Goal: Information Seeking & Learning: Learn about a topic

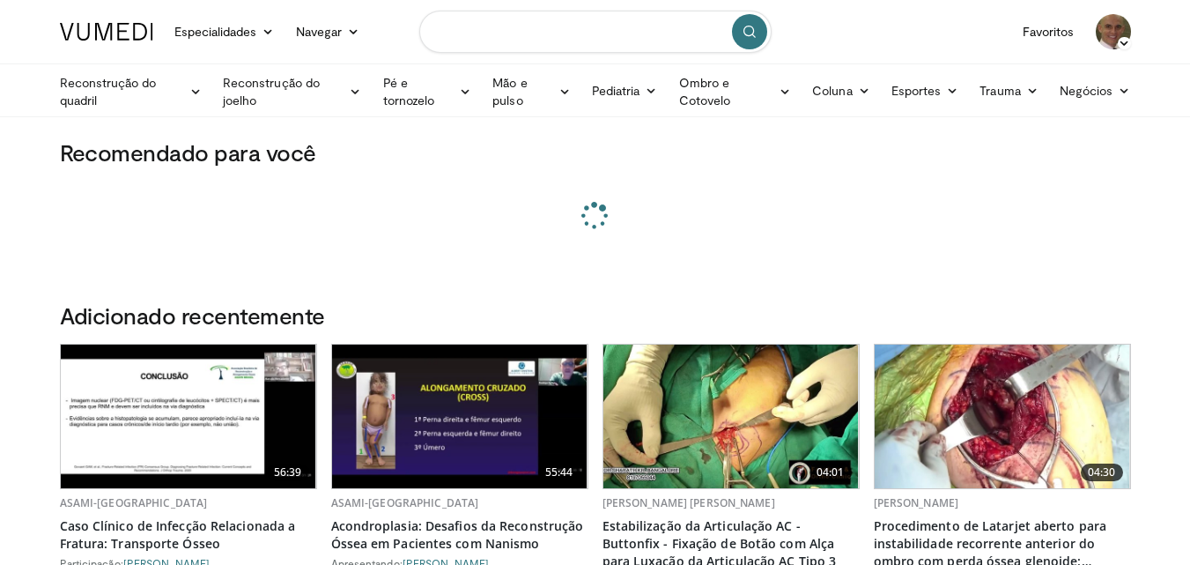
drag, startPoint x: 546, startPoint y: 32, endPoint x: 532, endPoint y: 42, distance: 17.6
click at [545, 32] on input "Pesquisar tópicos, intervenções" at bounding box center [595, 32] width 352 height 42
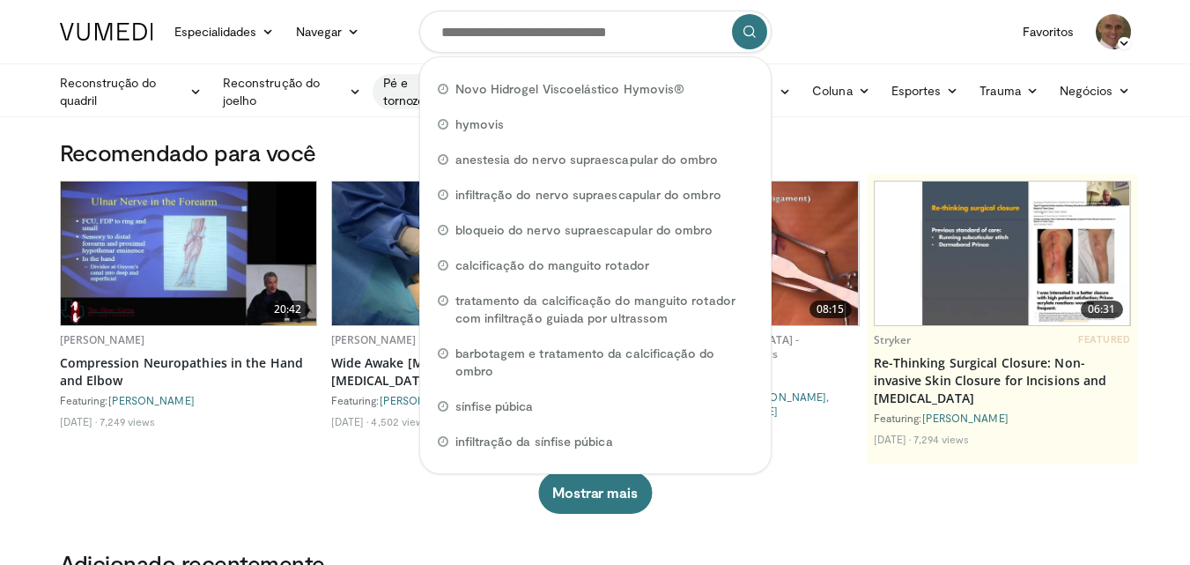
click at [394, 80] on font "Pé e tornozelo" at bounding box center [409, 91] width 52 height 33
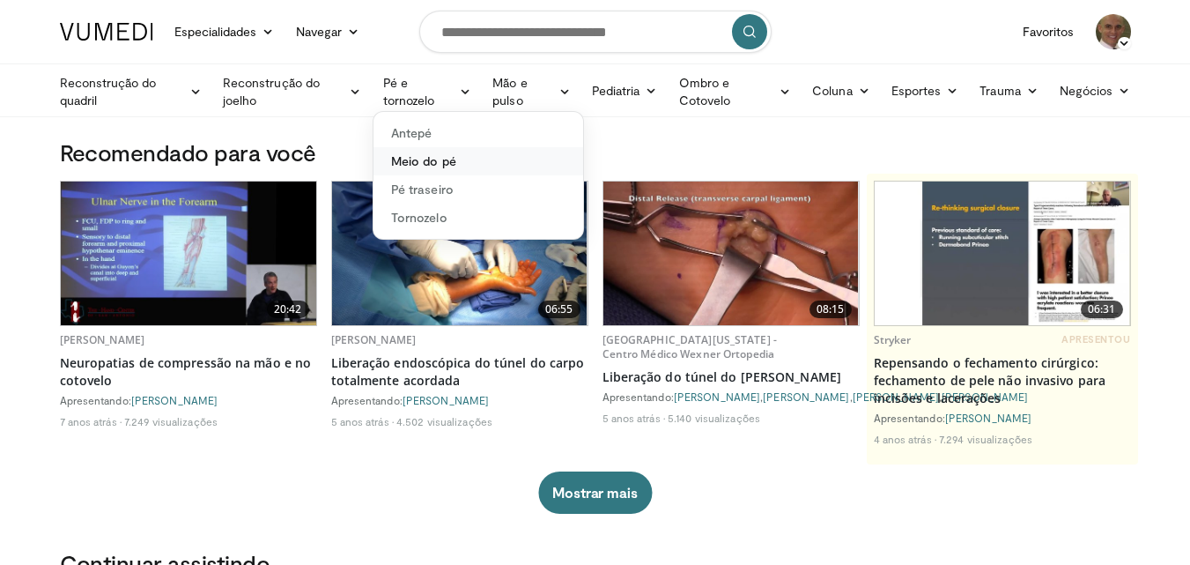
click at [421, 161] on font "Meio do pé" at bounding box center [423, 160] width 65 height 15
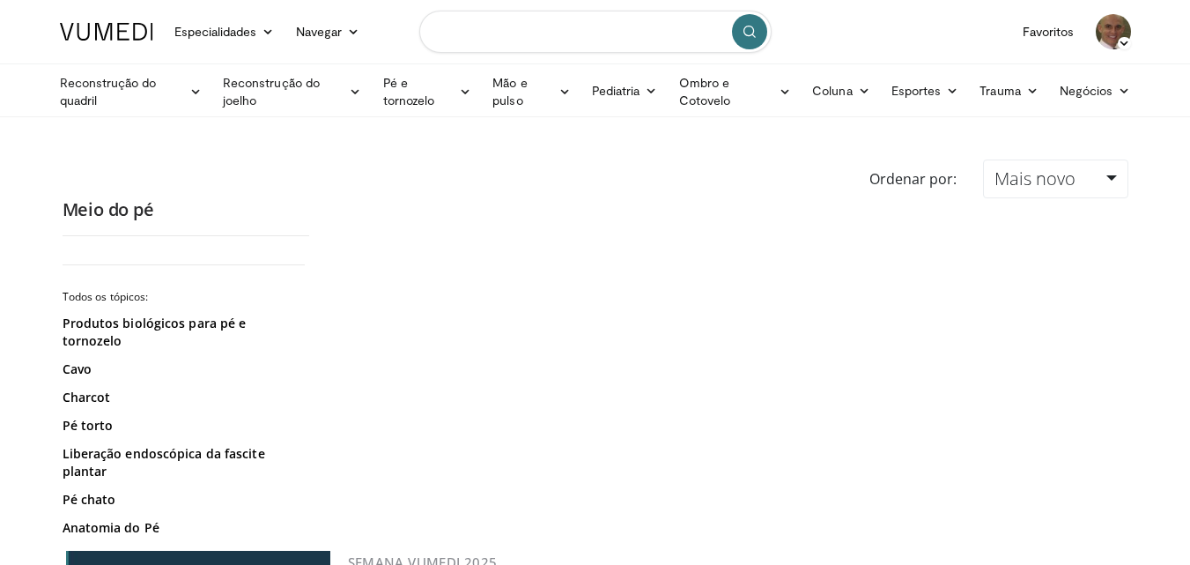
click at [513, 26] on input "Pesquisar tópicos, intervenções" at bounding box center [595, 32] width 352 height 42
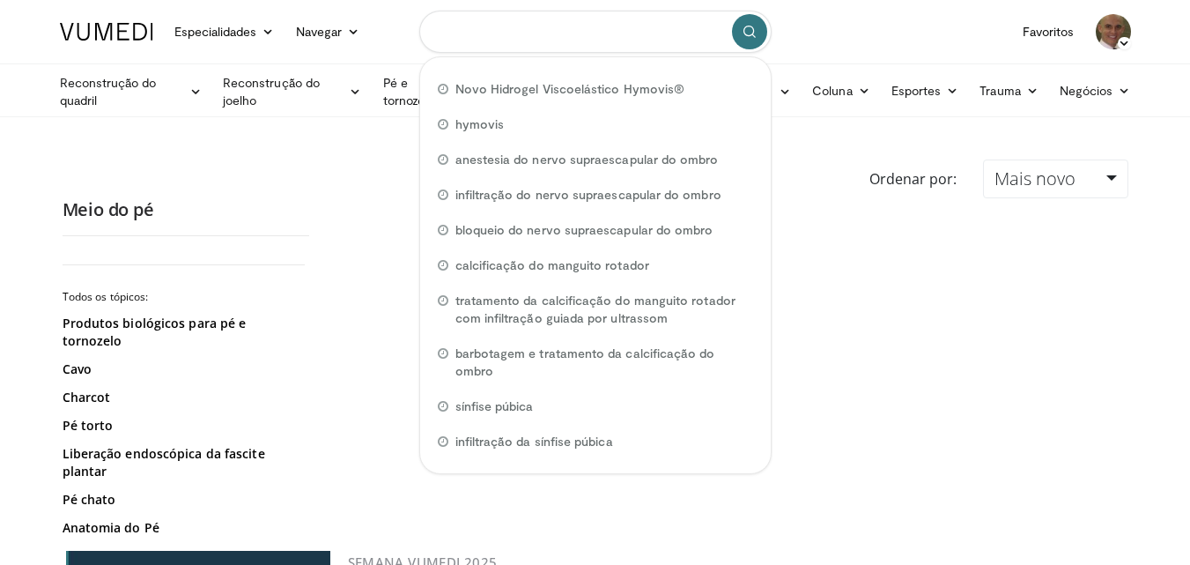
paste input "**********"
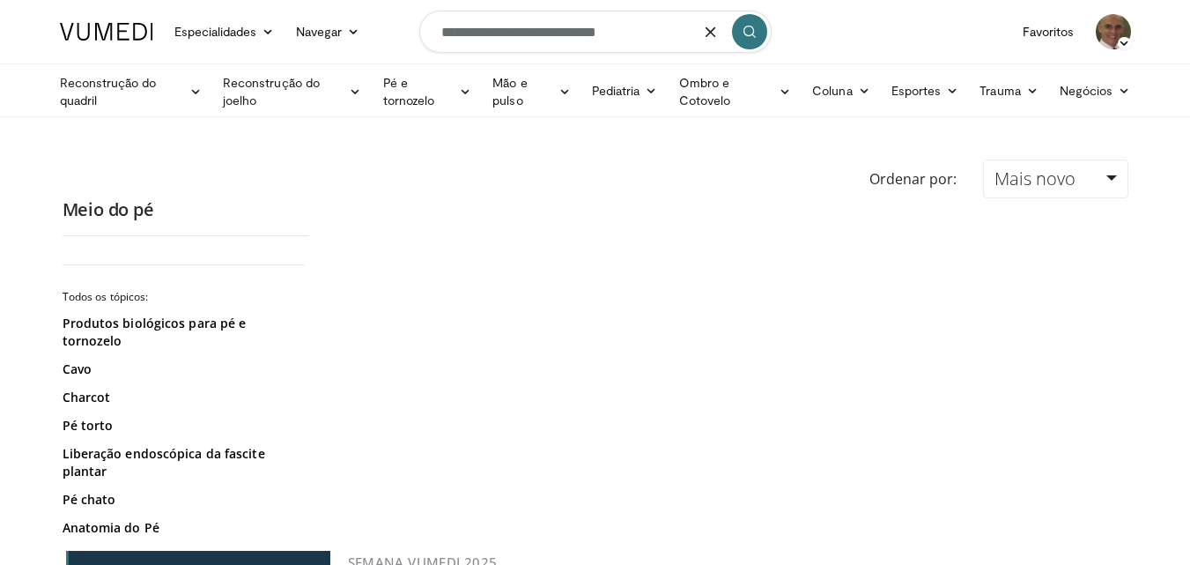
type input "**********"
click at [752, 34] on icon "submit" at bounding box center [749, 32] width 14 height 14
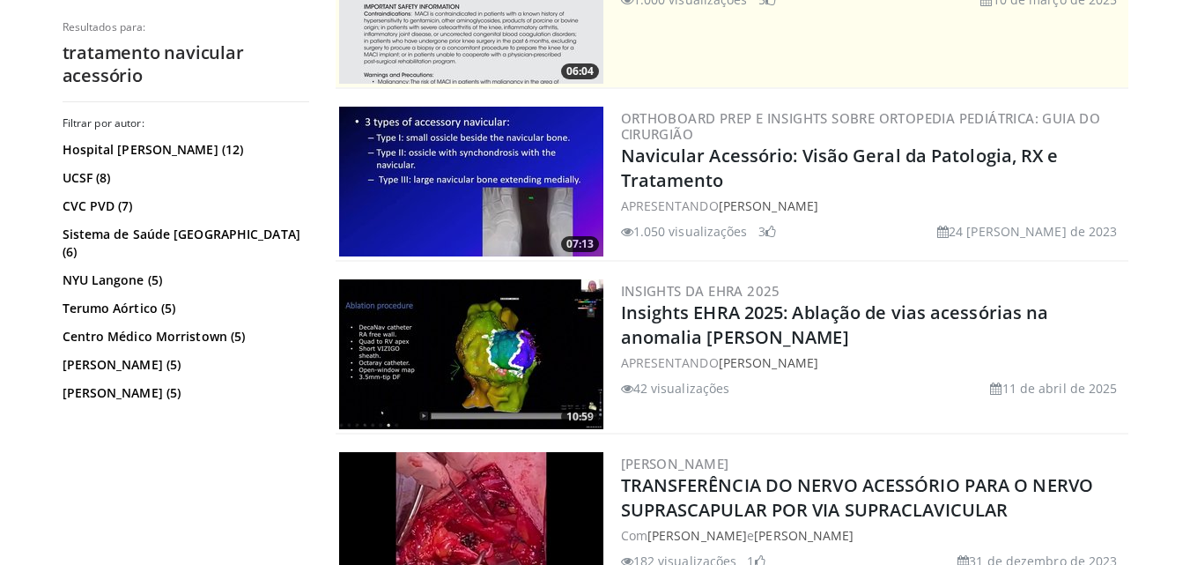
scroll to position [176, 0]
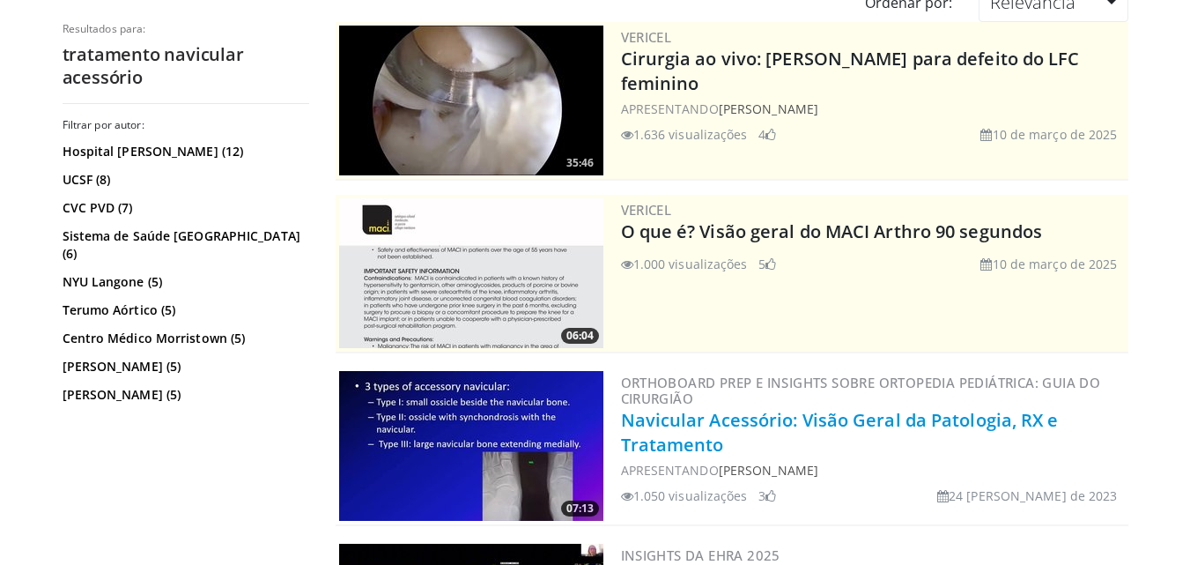
click at [765, 422] on font "Navicular Acessório: Visão Geral da Patologia, RX e Tratamento" at bounding box center [840, 432] width 438 height 48
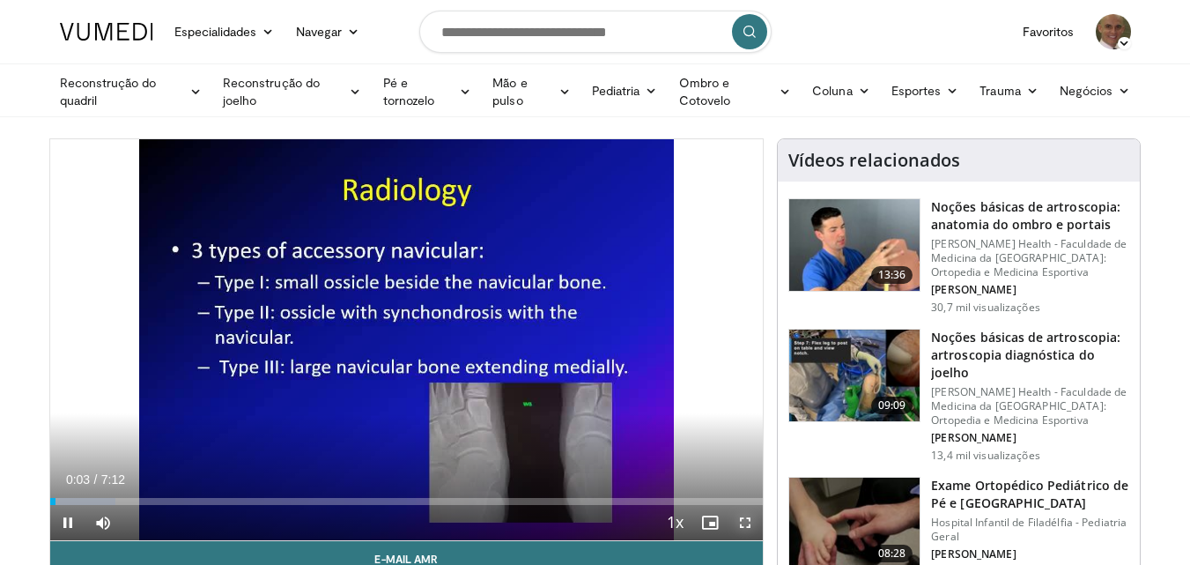
click at [748, 518] on span "Video Player" at bounding box center [744, 522] width 35 height 35
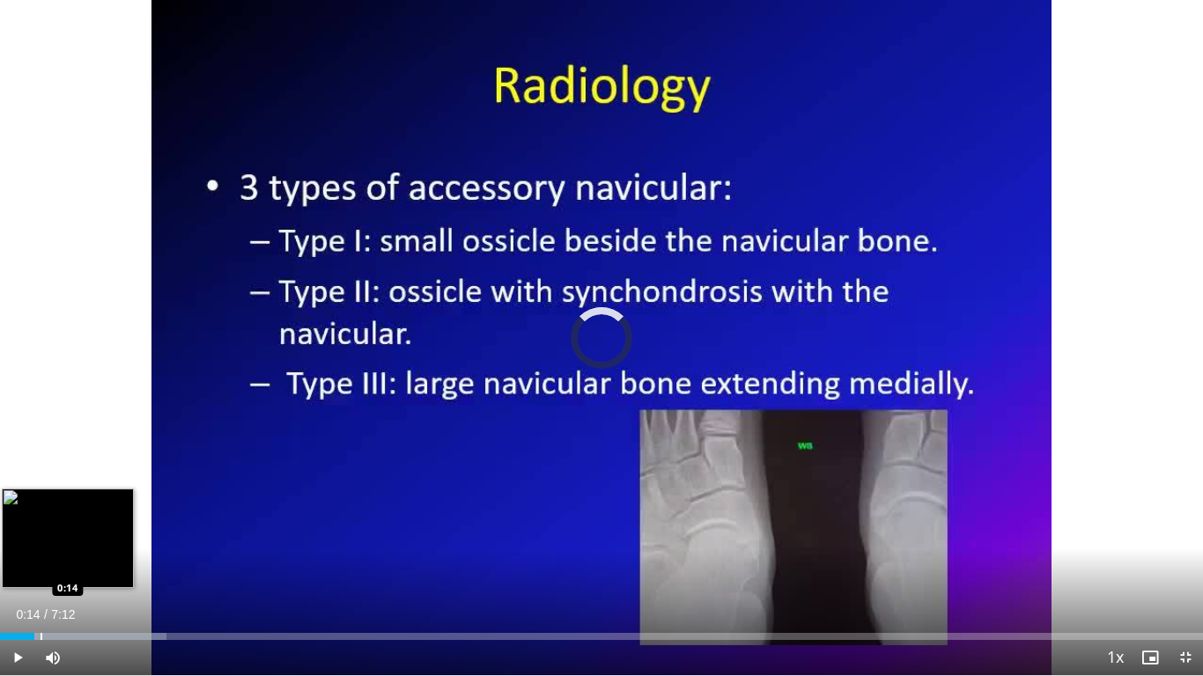
click at [41, 564] on div "Progress Bar" at bounding box center [42, 636] width 2 height 7
click at [75, 564] on div "Progress Bar" at bounding box center [76, 636] width 2 height 7
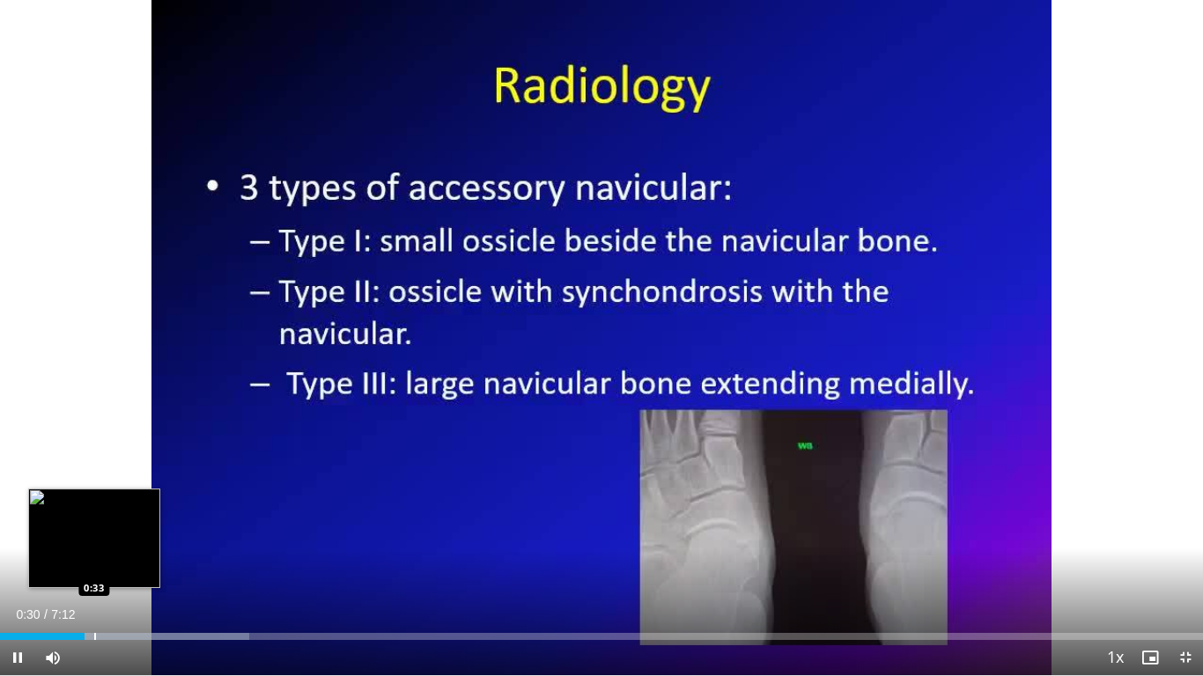
click at [94, 564] on div "Progress Bar" at bounding box center [95, 636] width 2 height 7
click at [120, 564] on div "Loaded : 23.06% 0:36 0:43" at bounding box center [601, 632] width 1203 height 17
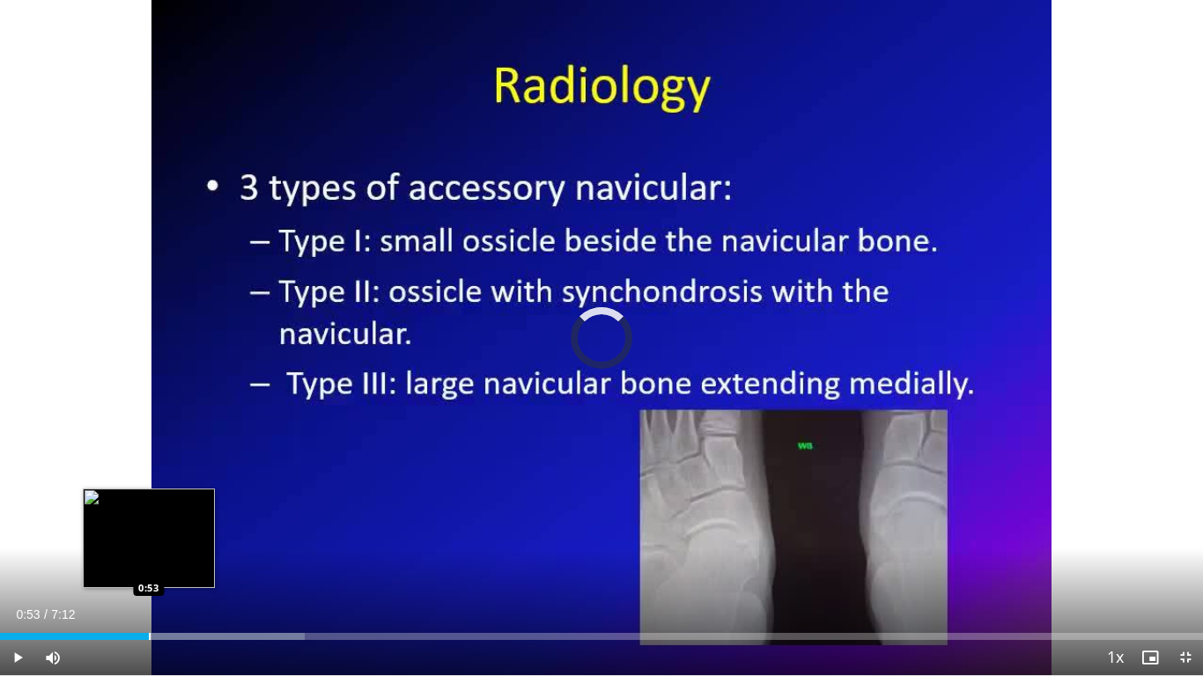
click at [149, 564] on div "Progress Bar" at bounding box center [150, 636] width 2 height 7
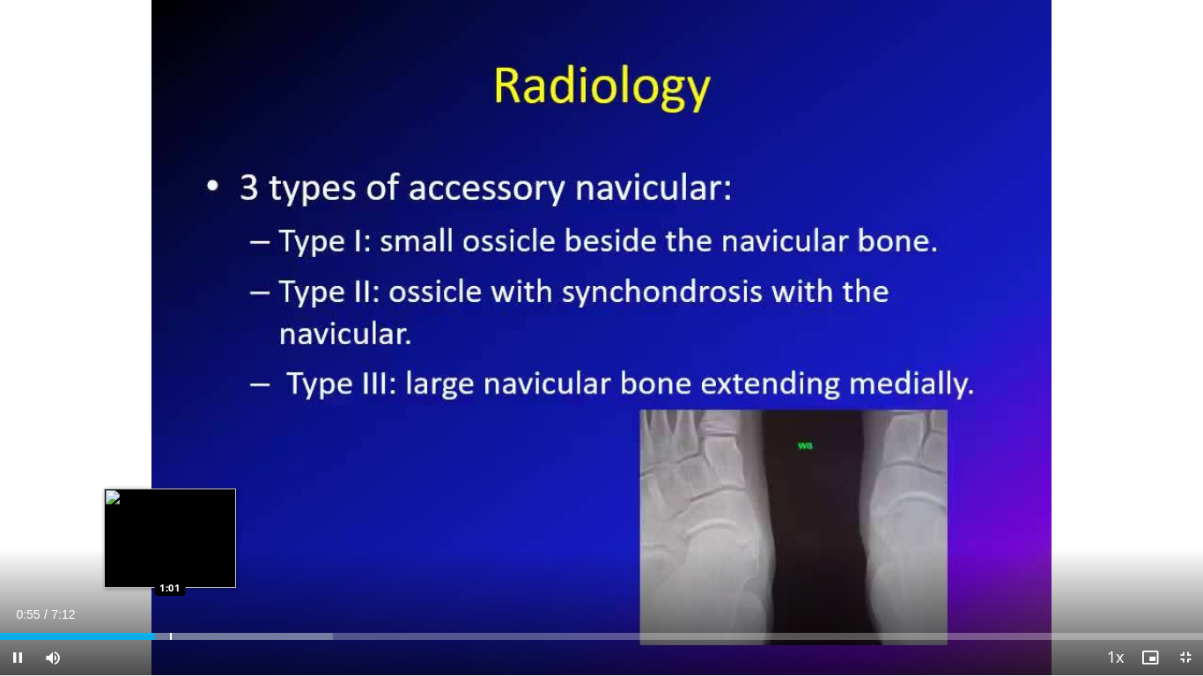
click at [171, 564] on div "Progress Bar" at bounding box center [171, 636] width 2 height 7
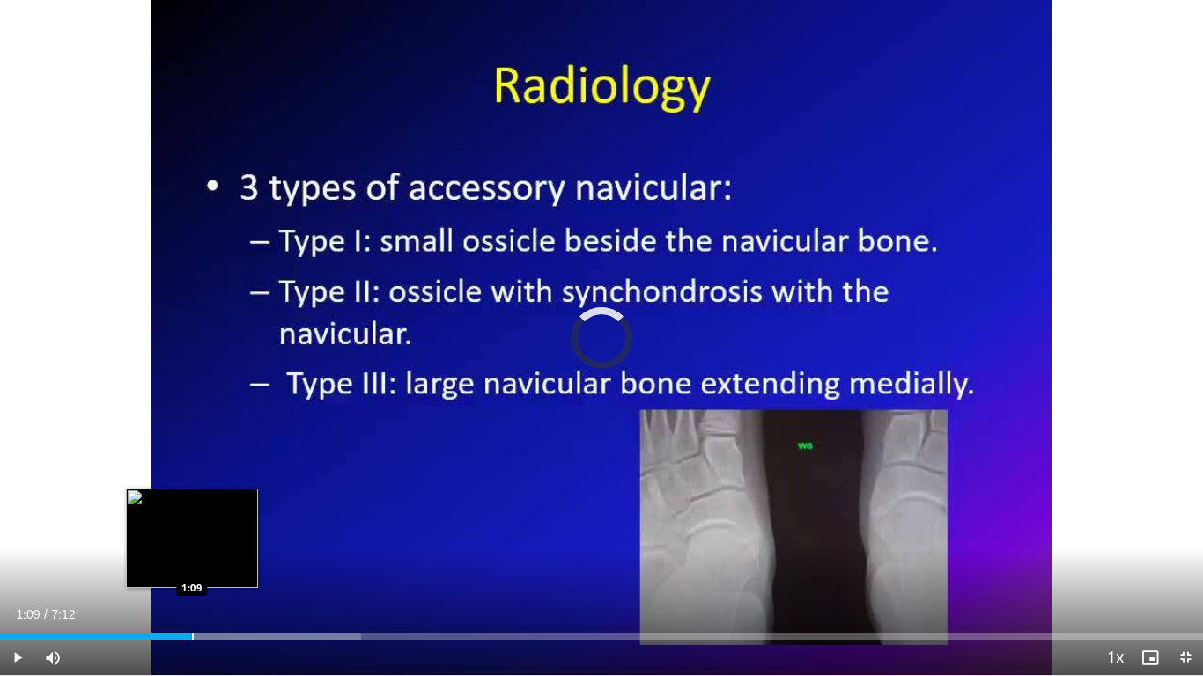
click at [193, 564] on div "Loaded : 29.98% 1:04 1:09" at bounding box center [601, 632] width 1203 height 17
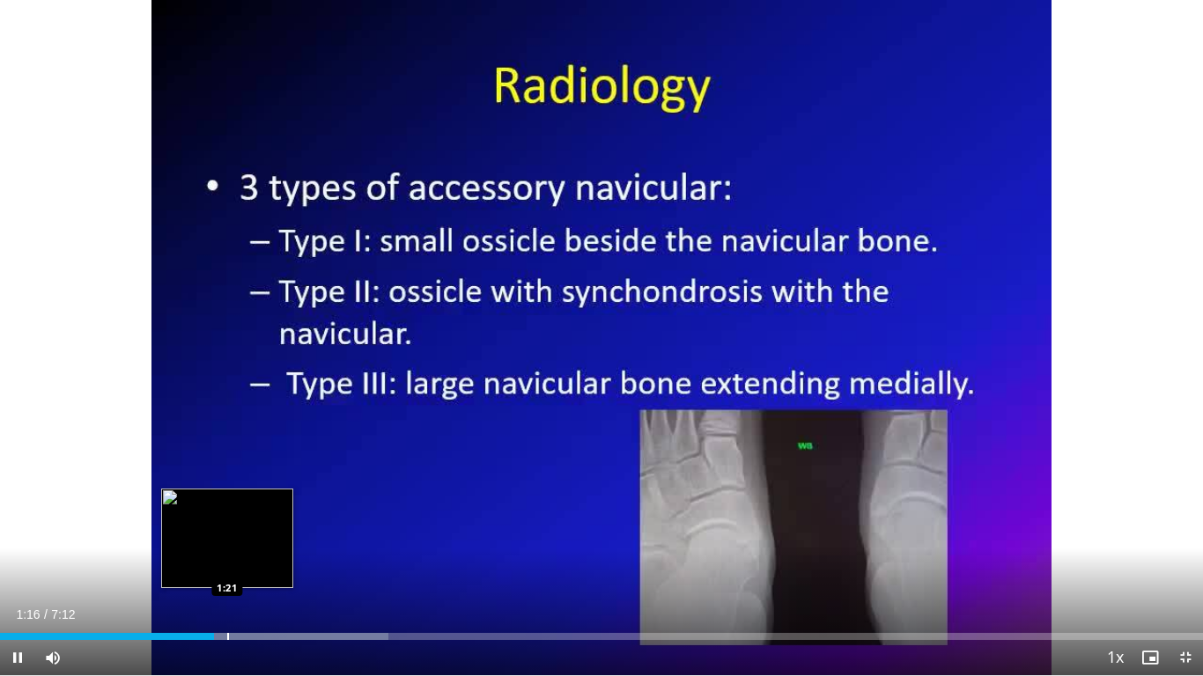
click at [227, 564] on div "Progress Bar" at bounding box center [228, 636] width 2 height 7
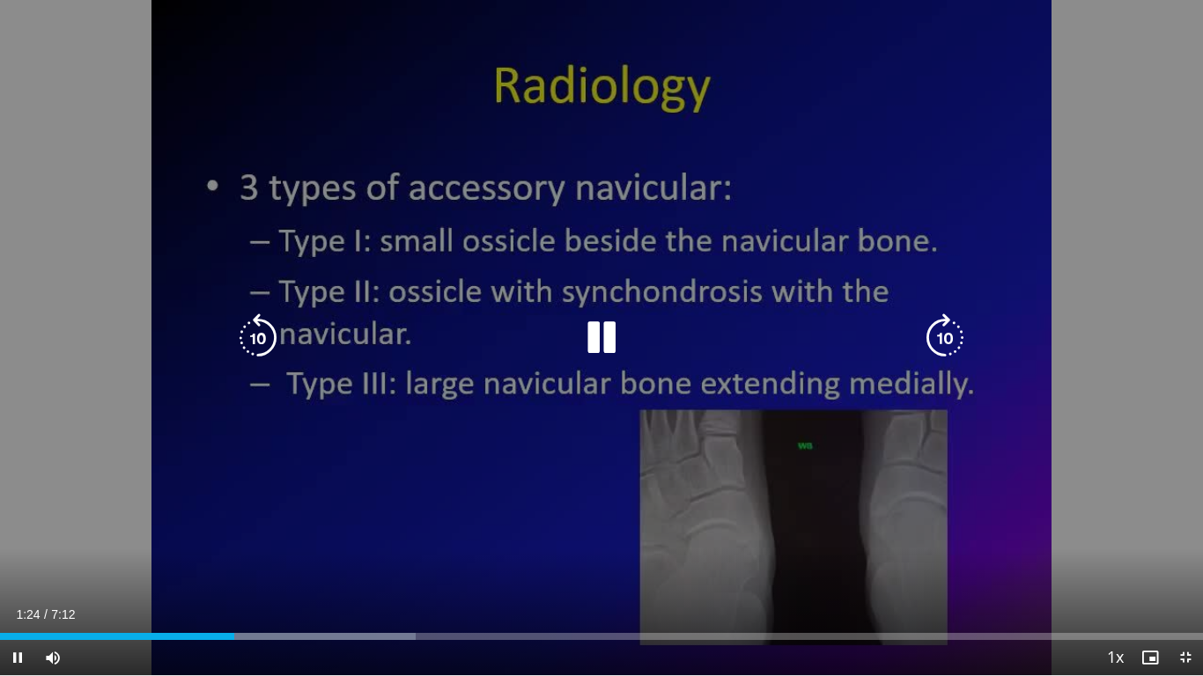
drag, startPoint x: 242, startPoint y: 631, endPoint x: 258, endPoint y: 632, distance: 15.9
click at [243, 564] on div "Loaded : 34.59% 1:27 1:27" at bounding box center [601, 632] width 1203 height 17
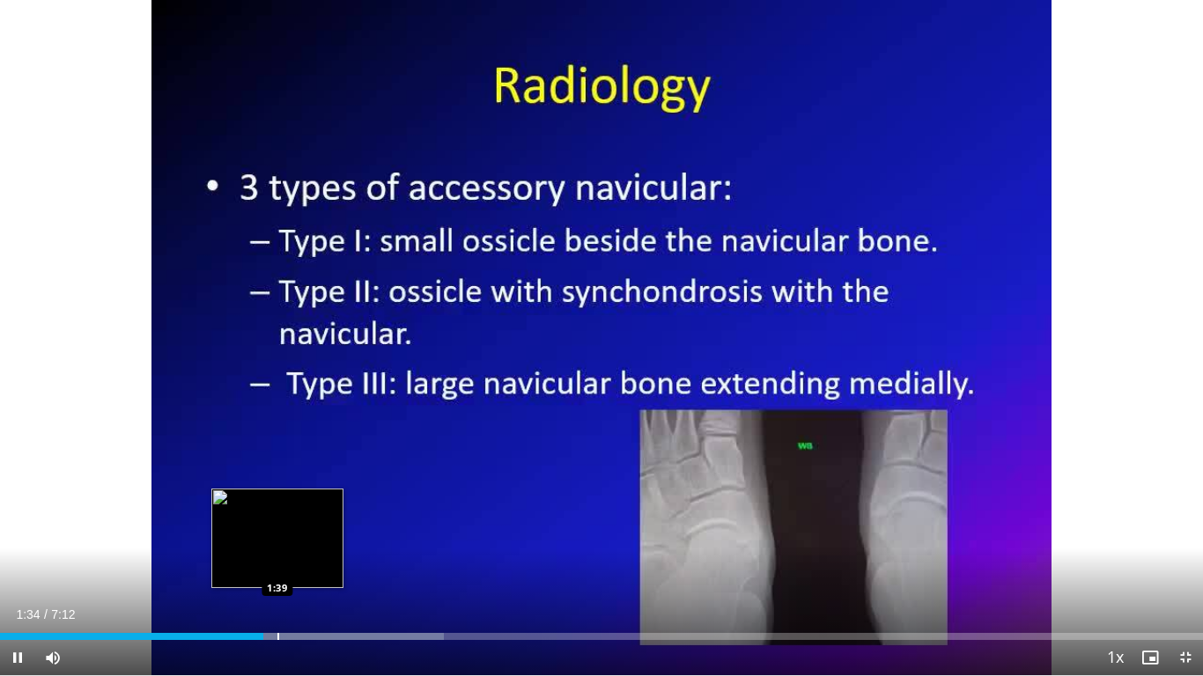
click at [277, 564] on div "Progress Bar" at bounding box center [278, 636] width 2 height 7
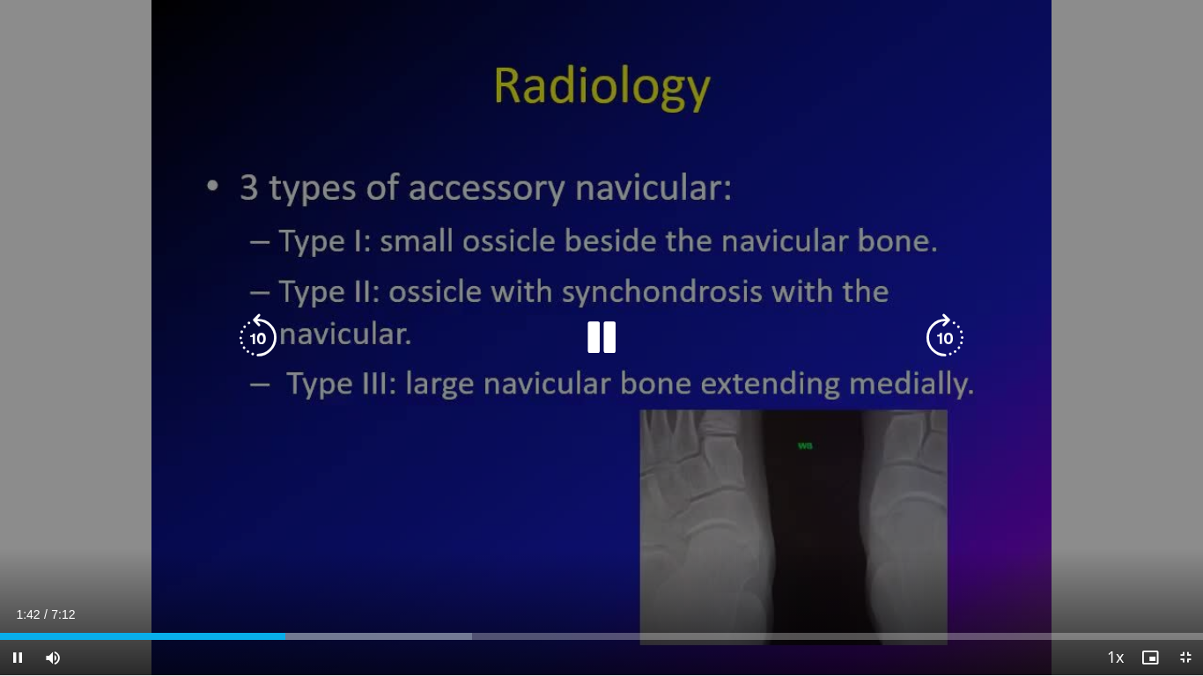
drag, startPoint x: 296, startPoint y: 629, endPoint x: 307, endPoint y: 629, distance: 11.4
click at [298, 564] on div "Loaded : 39.21% 1:42 1:46" at bounding box center [601, 632] width 1203 height 17
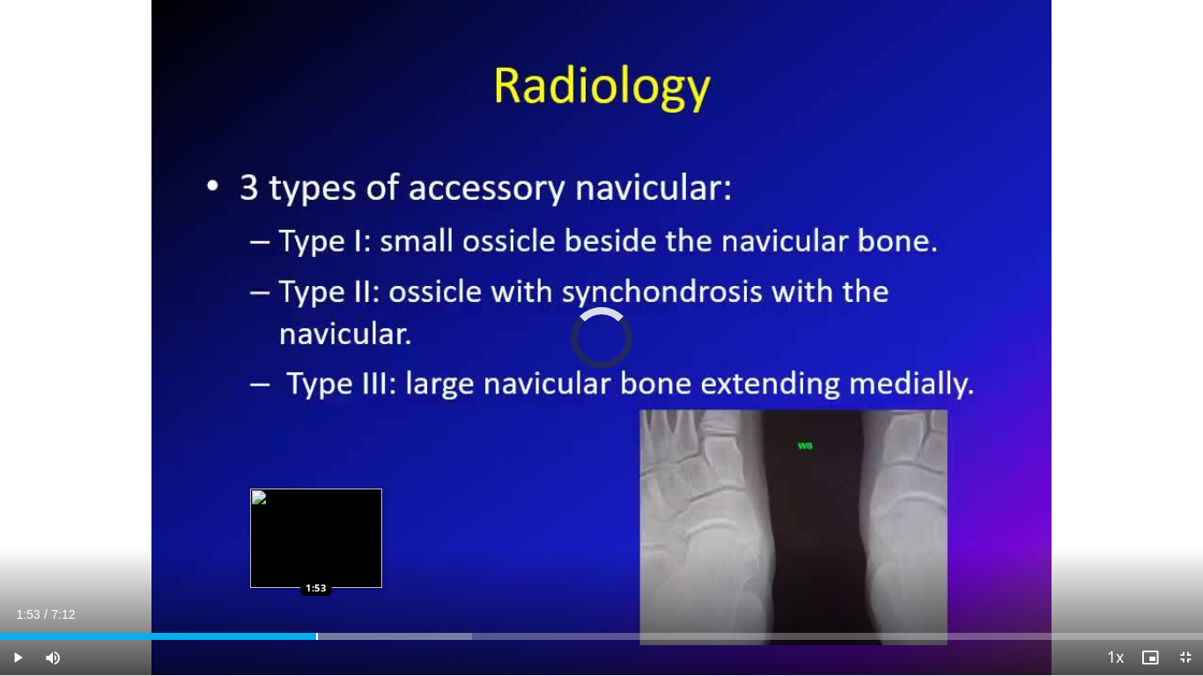
click at [316, 564] on div "Loaded : 39.21% 1:47 1:53" at bounding box center [601, 632] width 1203 height 17
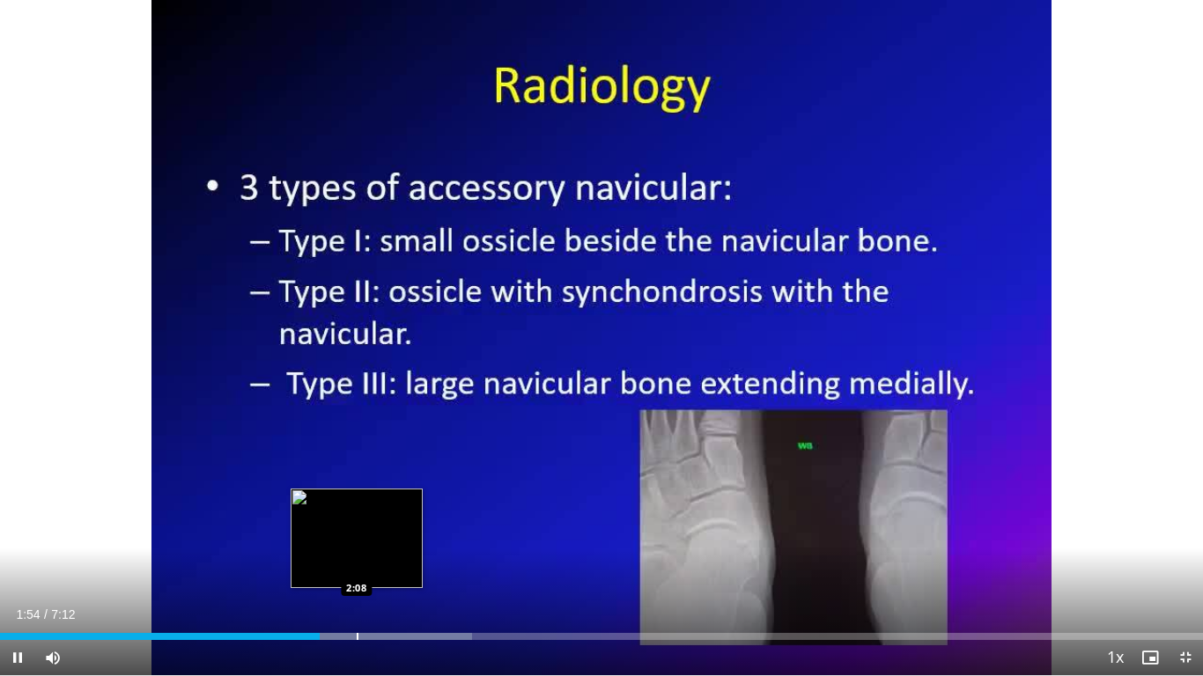
click at [357, 564] on div "Loaded : 39.21% 1:54 2:08" at bounding box center [601, 632] width 1203 height 17
click at [363, 564] on div "Loaded : 43.82% 2:10 2:09" at bounding box center [601, 632] width 1203 height 17
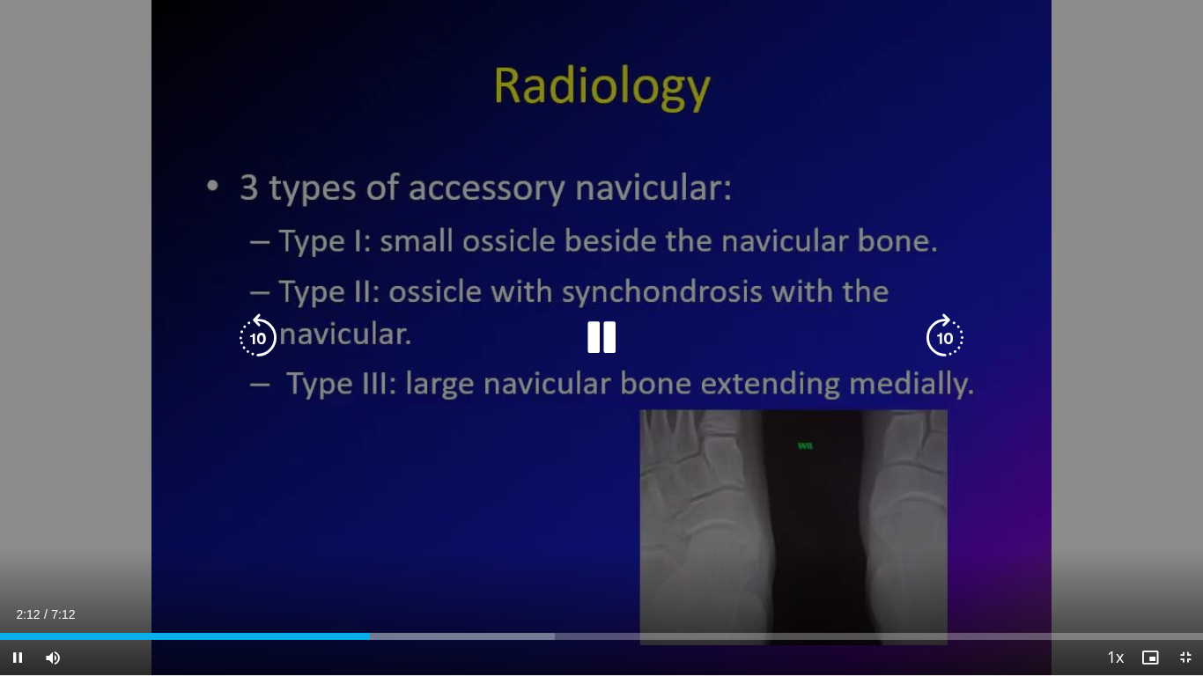
drag, startPoint x: 498, startPoint y: 439, endPoint x: 493, endPoint y: 452, distance: 14.2
click at [498, 441] on div "10 seconds Tap to unmute" at bounding box center [601, 337] width 1203 height 675
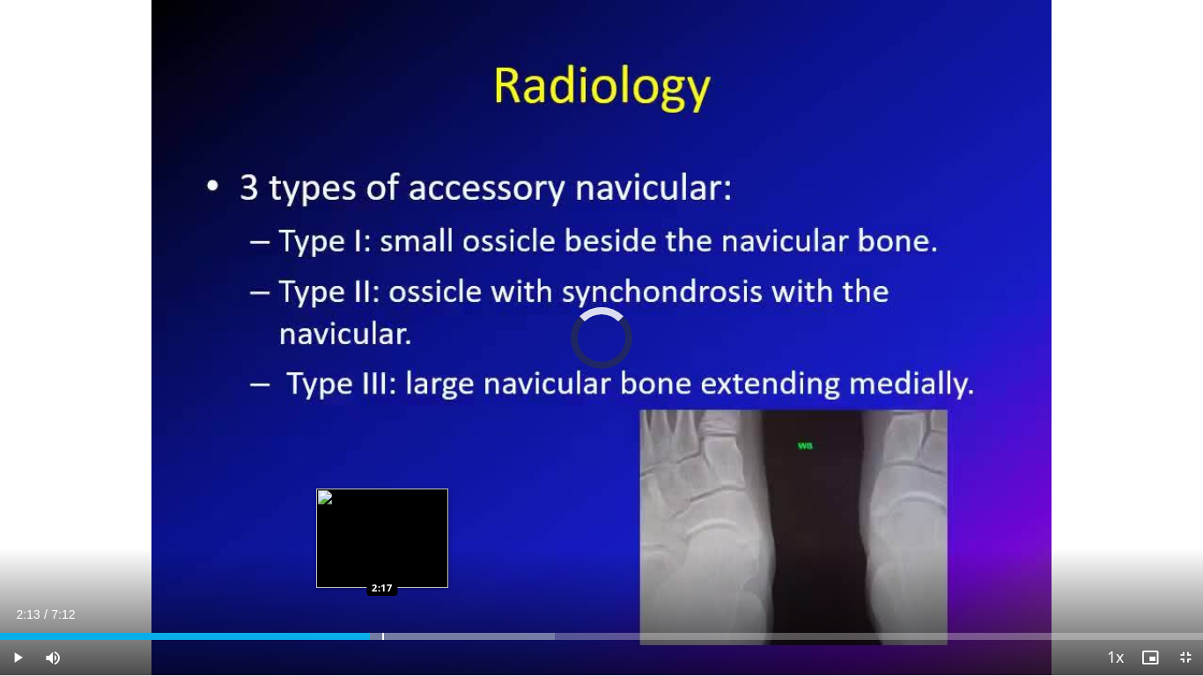
click at [382, 564] on div "Progress Bar" at bounding box center [383, 636] width 2 height 7
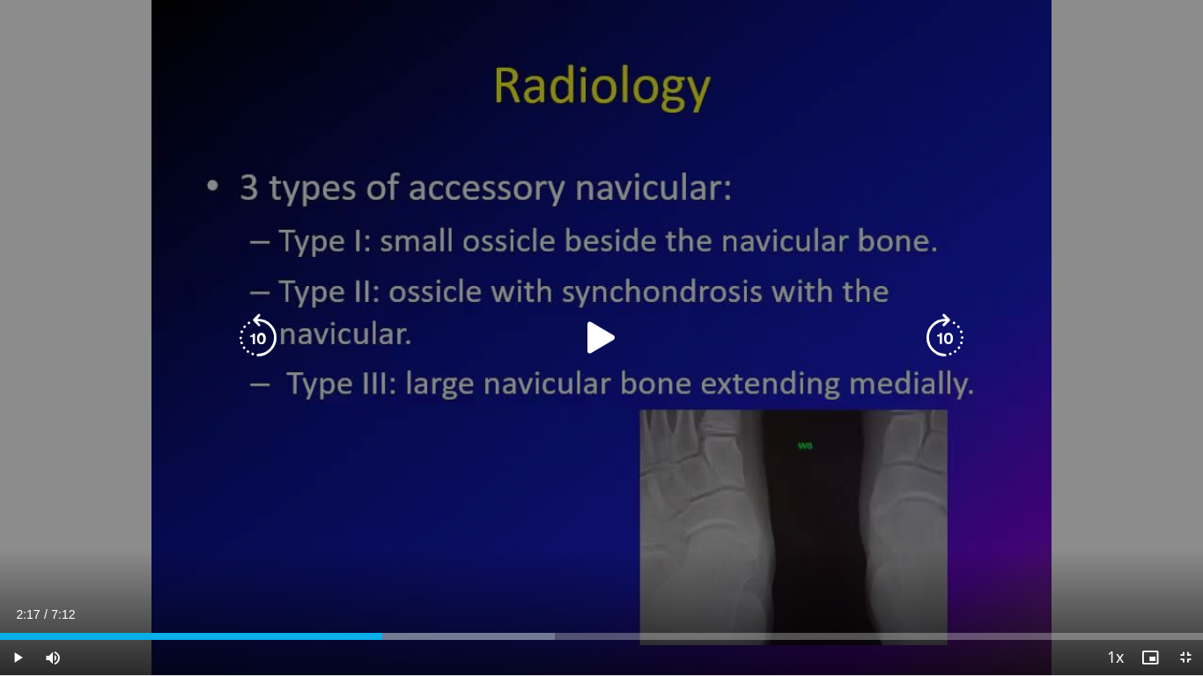
click at [443, 481] on div "10 seconds Tap to unmute" at bounding box center [601, 337] width 1203 height 675
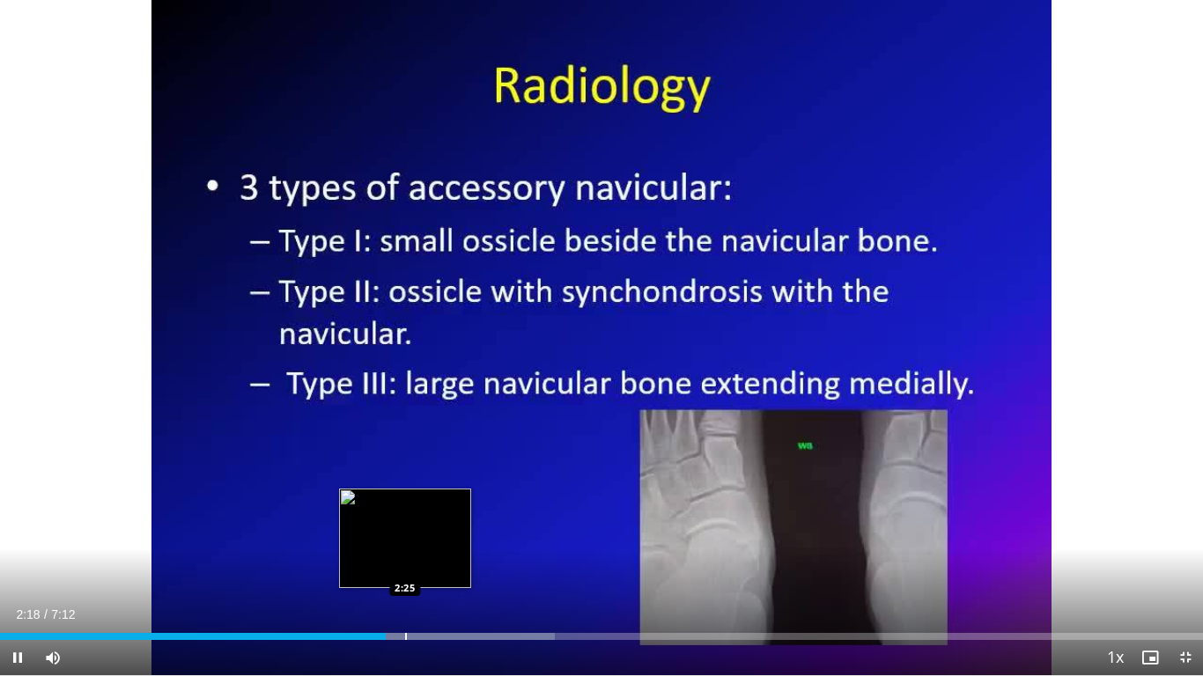
click at [403, 564] on div "Loaded : 46.13% 2:18 2:25" at bounding box center [601, 632] width 1203 height 17
click at [430, 564] on div "Loaded : 46.13% 2:25 2:33" at bounding box center [601, 632] width 1203 height 17
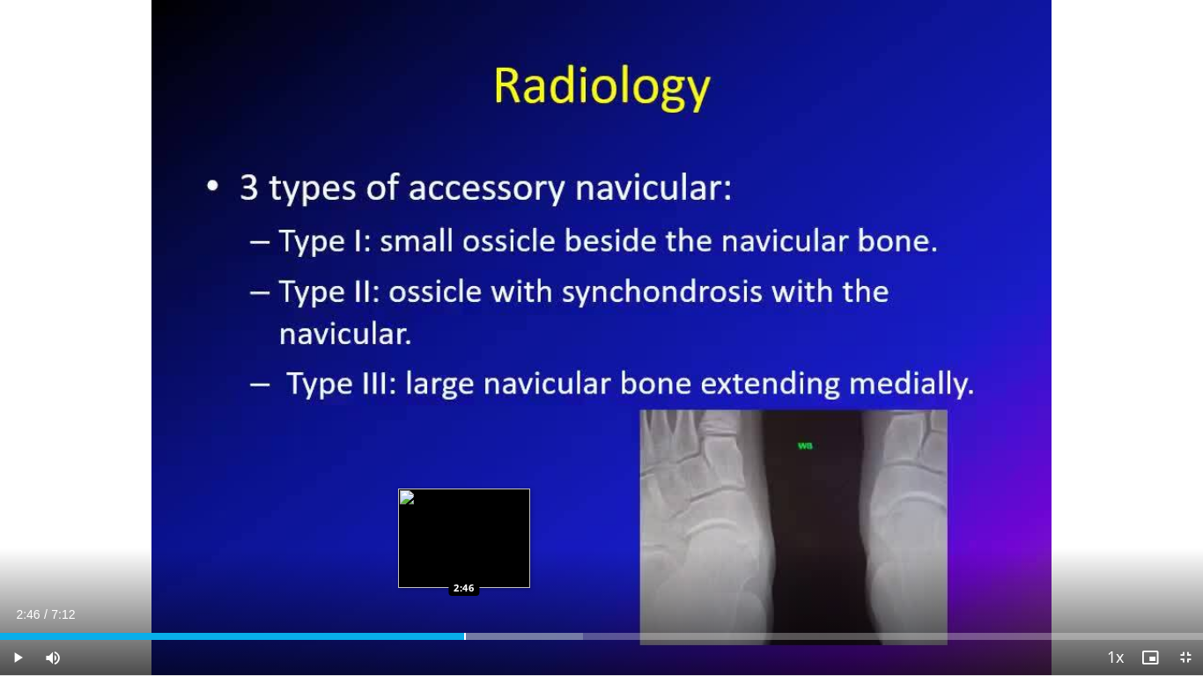
click at [464, 564] on div "Loaded : 48.43% 2:46 2:46" at bounding box center [601, 632] width 1203 height 17
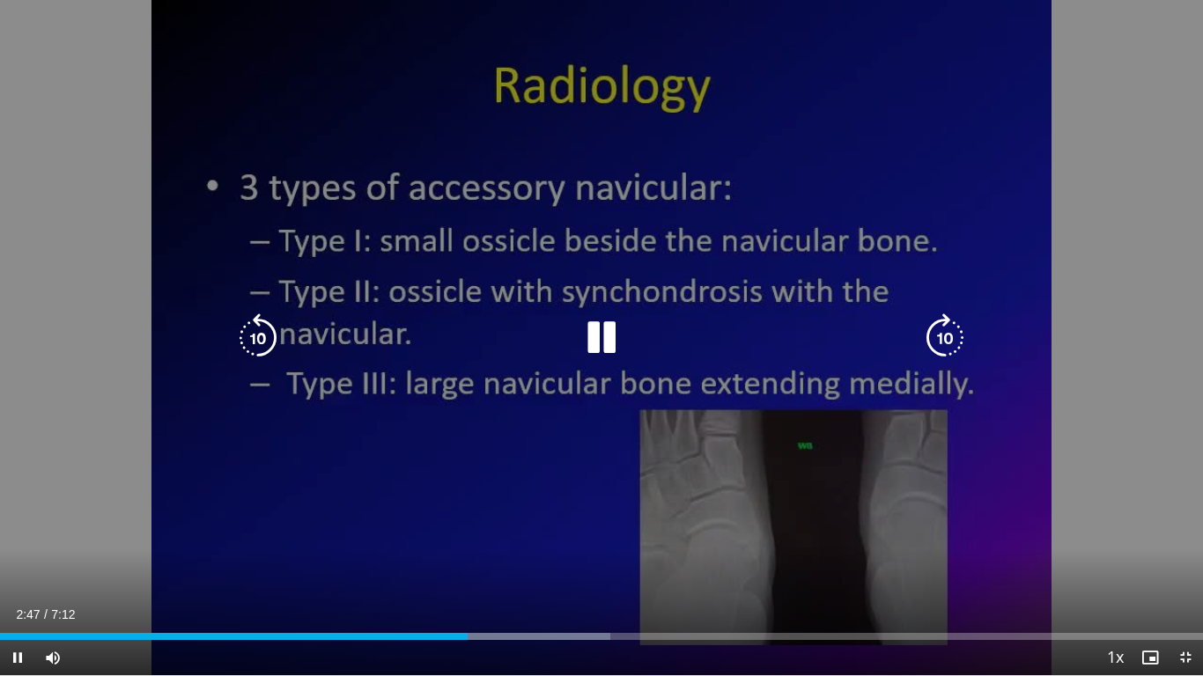
click at [607, 453] on div "10 seconds Tap to unmute" at bounding box center [601, 337] width 1203 height 675
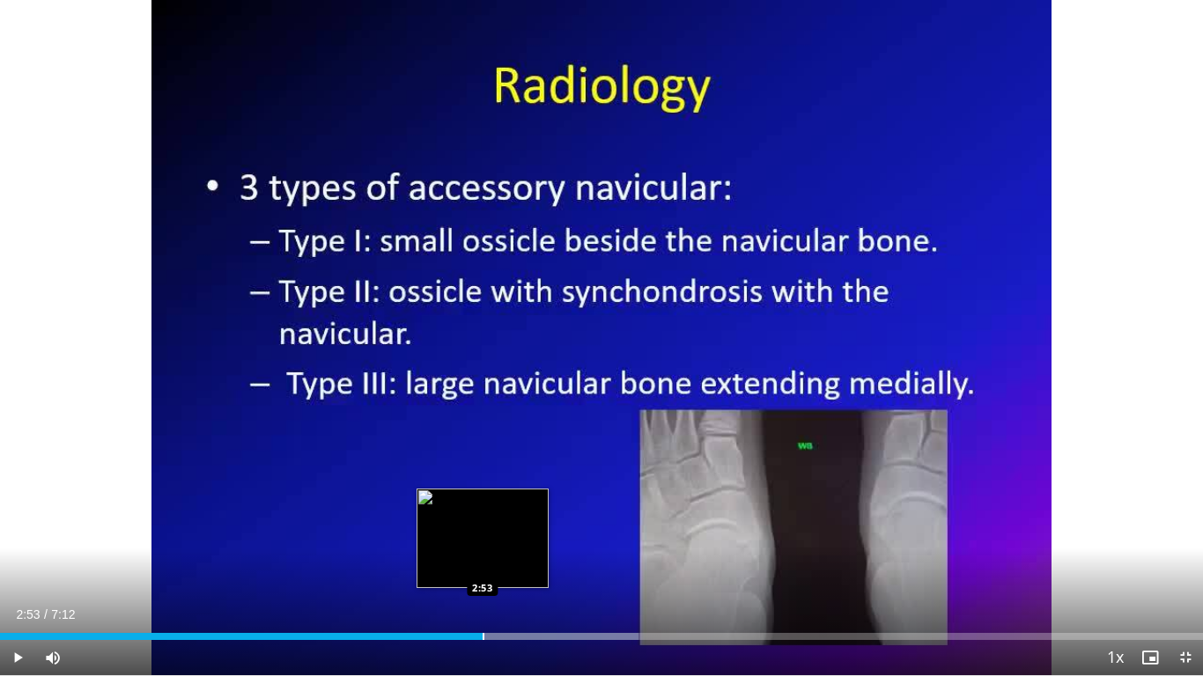
click at [483, 564] on div "Progress Bar" at bounding box center [484, 636] width 2 height 7
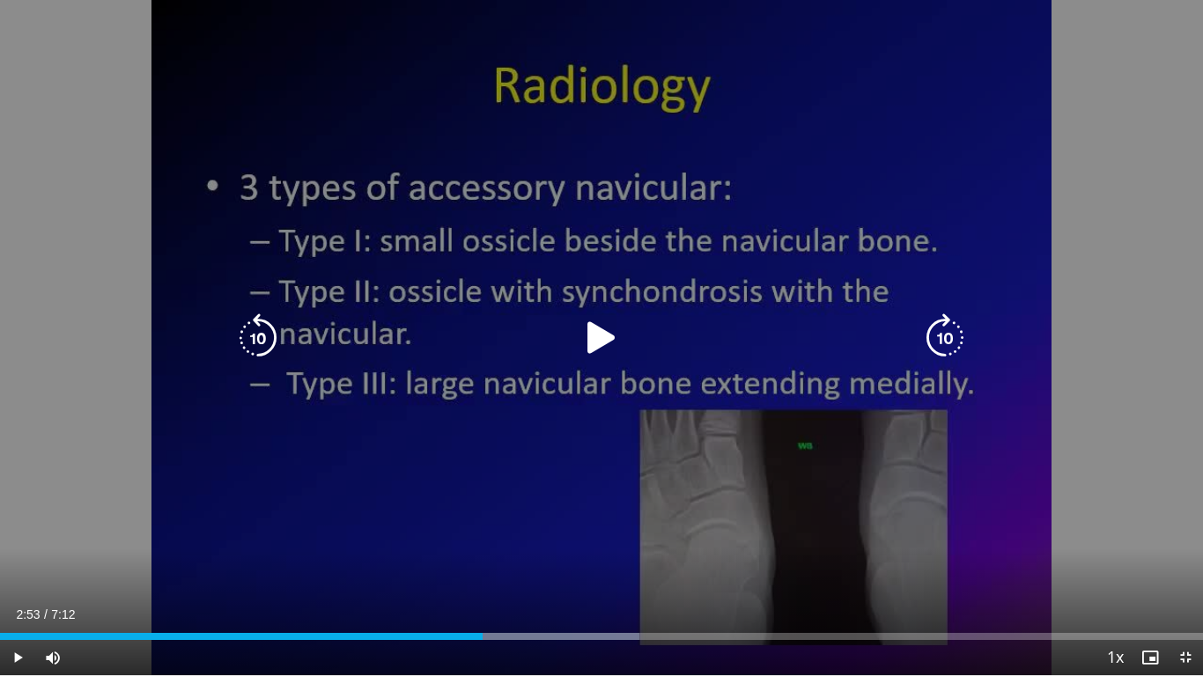
drag, startPoint x: 602, startPoint y: 343, endPoint x: 594, endPoint y: 351, distance: 12.5
click at [598, 347] on icon "Video Player" at bounding box center [601, 338] width 49 height 49
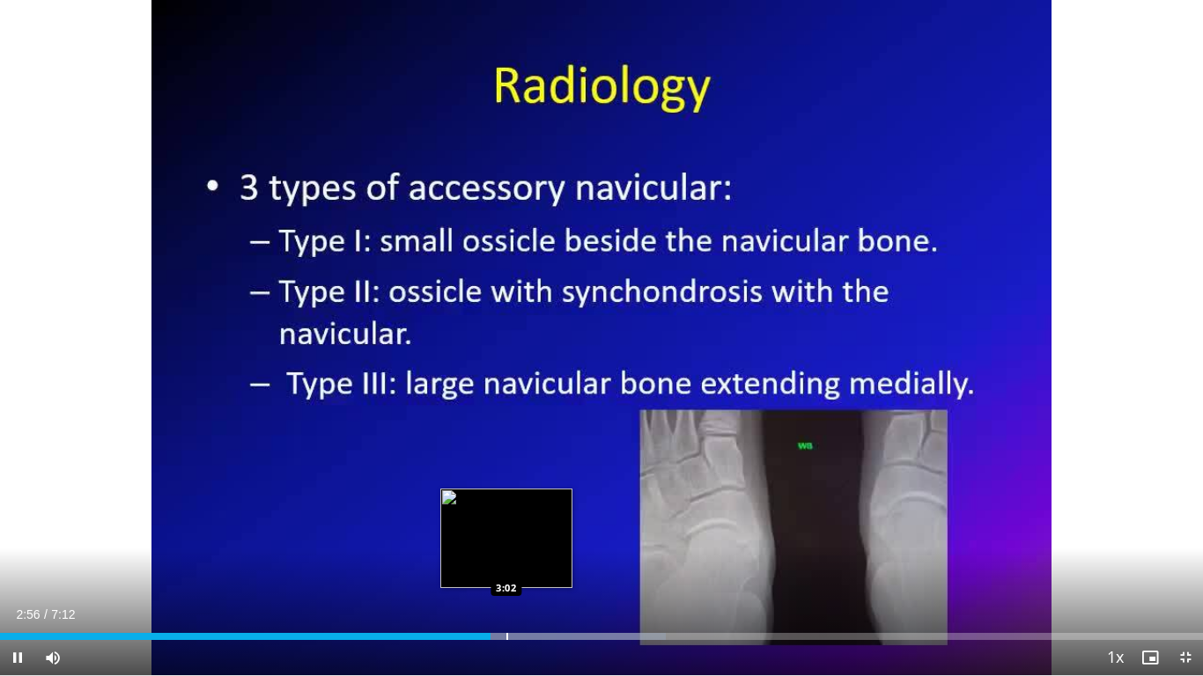
click at [507, 564] on div "Loaded : 55.36% 2:56 3:02" at bounding box center [601, 632] width 1203 height 17
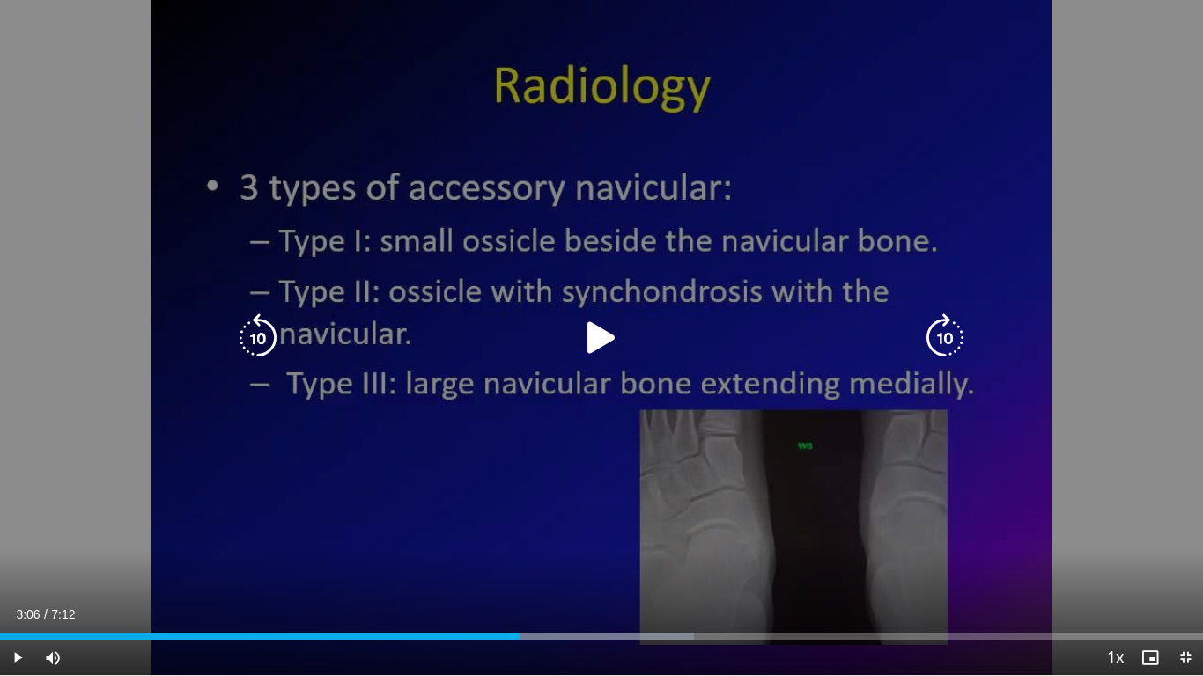
drag, startPoint x: 520, startPoint y: 632, endPoint x: 533, endPoint y: 636, distance: 13.7
click at [521, 564] on div "Loaded : 57.66% 3:06 3:06" at bounding box center [601, 632] width 1203 height 17
click at [567, 564] on div "Loaded : 57.66% 3:08 3:22" at bounding box center [601, 632] width 1203 height 17
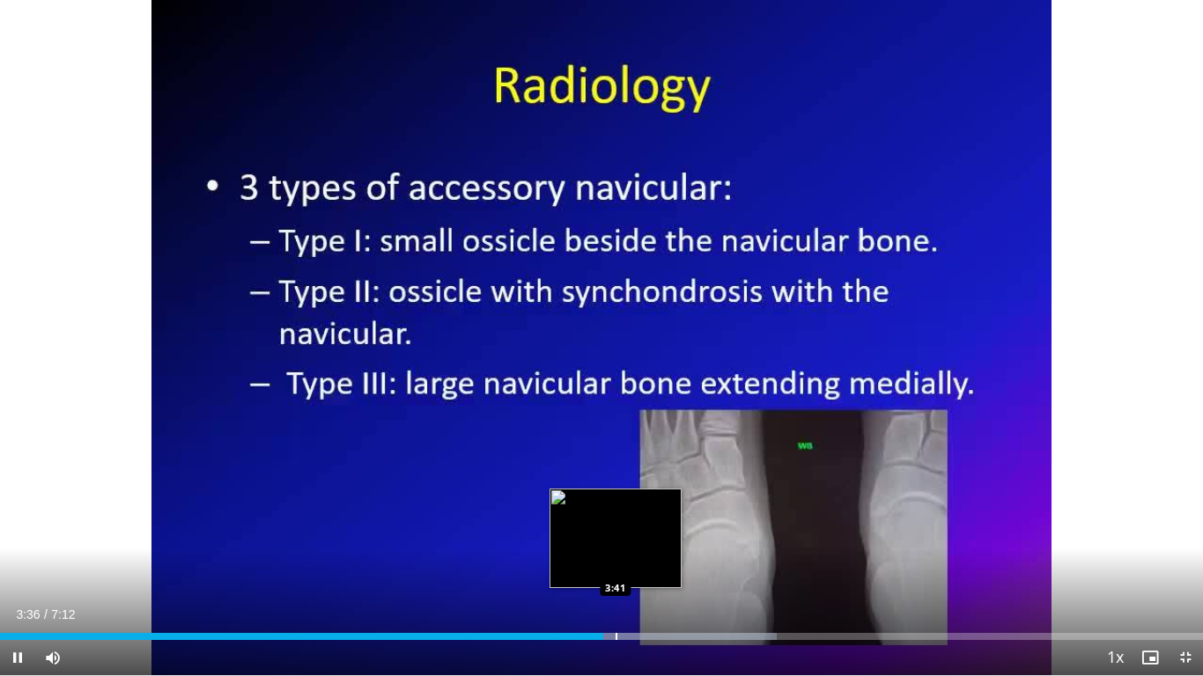
click at [616, 564] on div "Loaded : 64.58% 3:36 3:41" at bounding box center [601, 632] width 1203 height 17
click at [632, 564] on div "Progress Bar" at bounding box center [669, 636] width 271 height 7
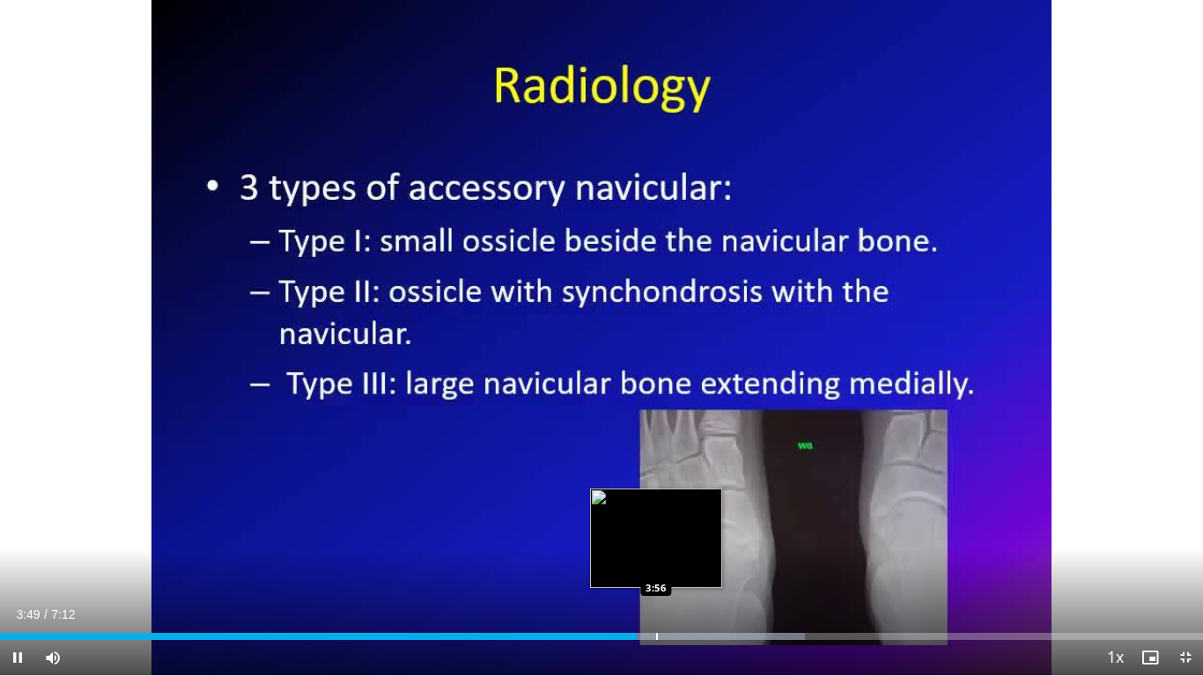
click at [656, 564] on div "Progress Bar" at bounding box center [657, 636] width 2 height 7
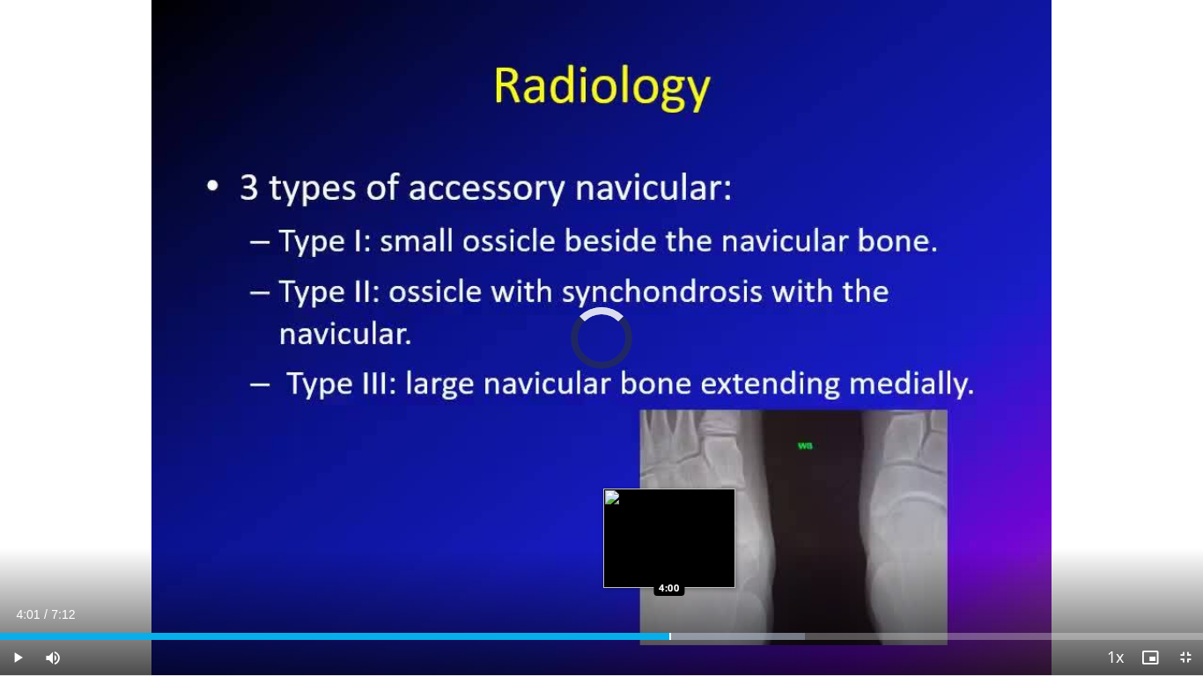
click at [670, 564] on div "Progress Bar" at bounding box center [670, 636] width 2 height 7
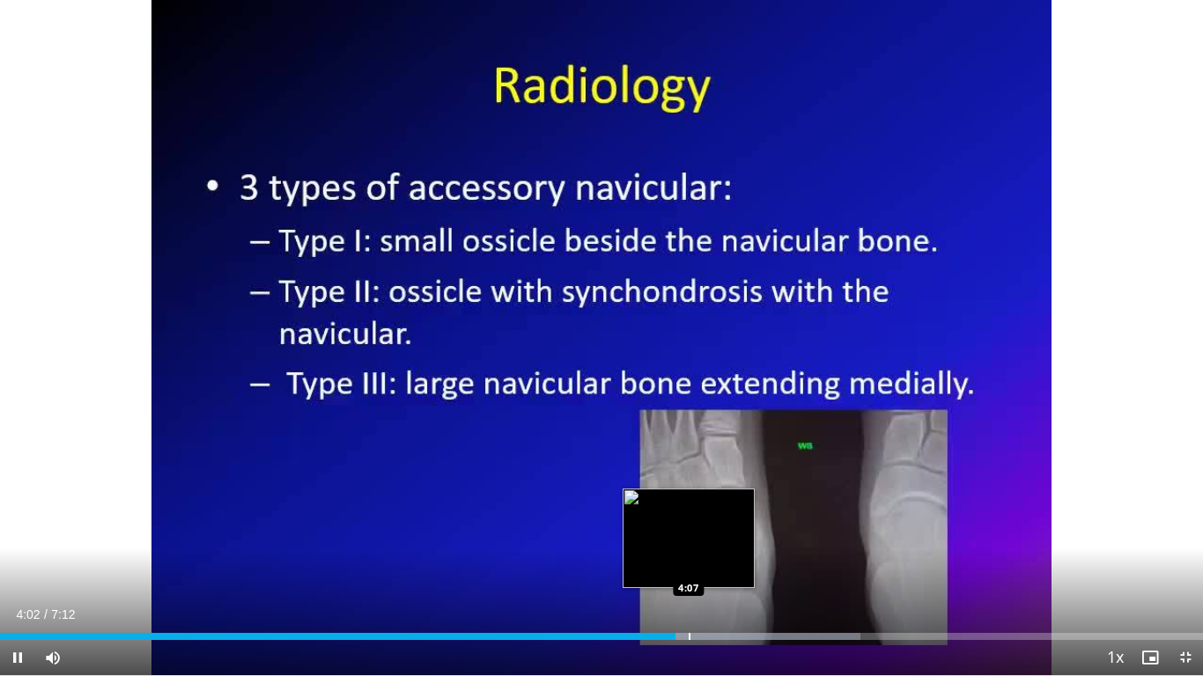
click at [689, 564] on div "Progress Bar" at bounding box center [690, 636] width 2 height 7
click at [706, 564] on div "Progress Bar" at bounding box center [707, 636] width 2 height 7
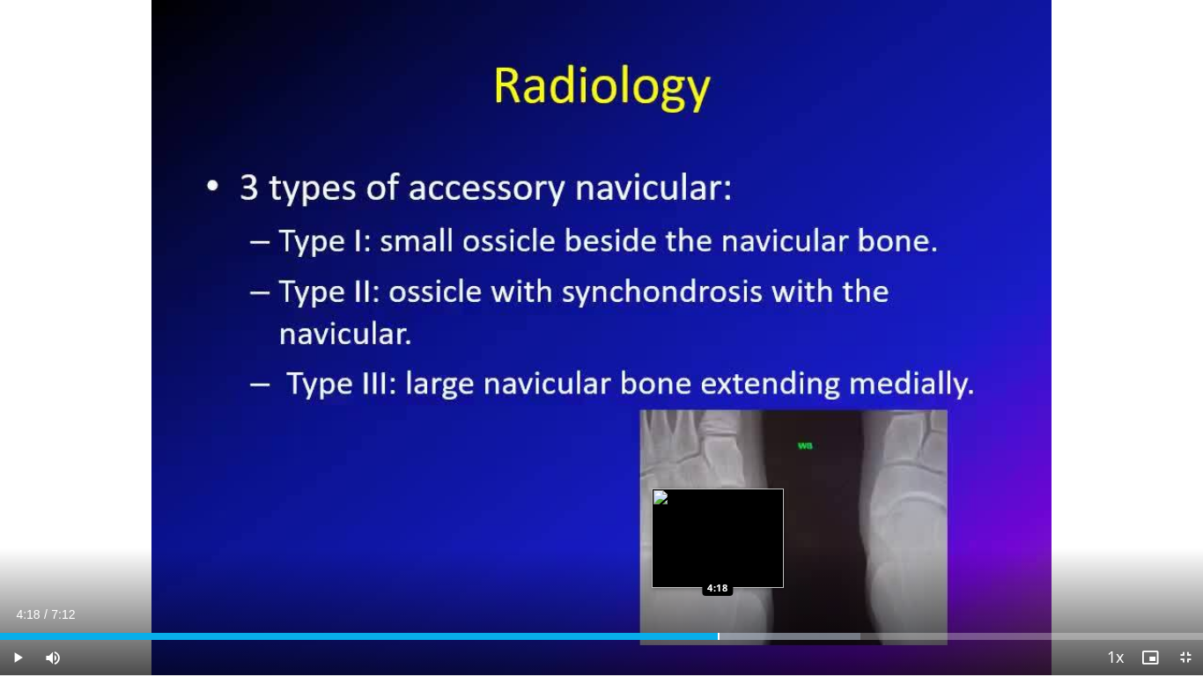
click at [718, 564] on div "Progress Bar" at bounding box center [719, 636] width 2 height 7
click at [735, 564] on div "10 seconds Tap to unmute" at bounding box center [601, 337] width 1203 height 675
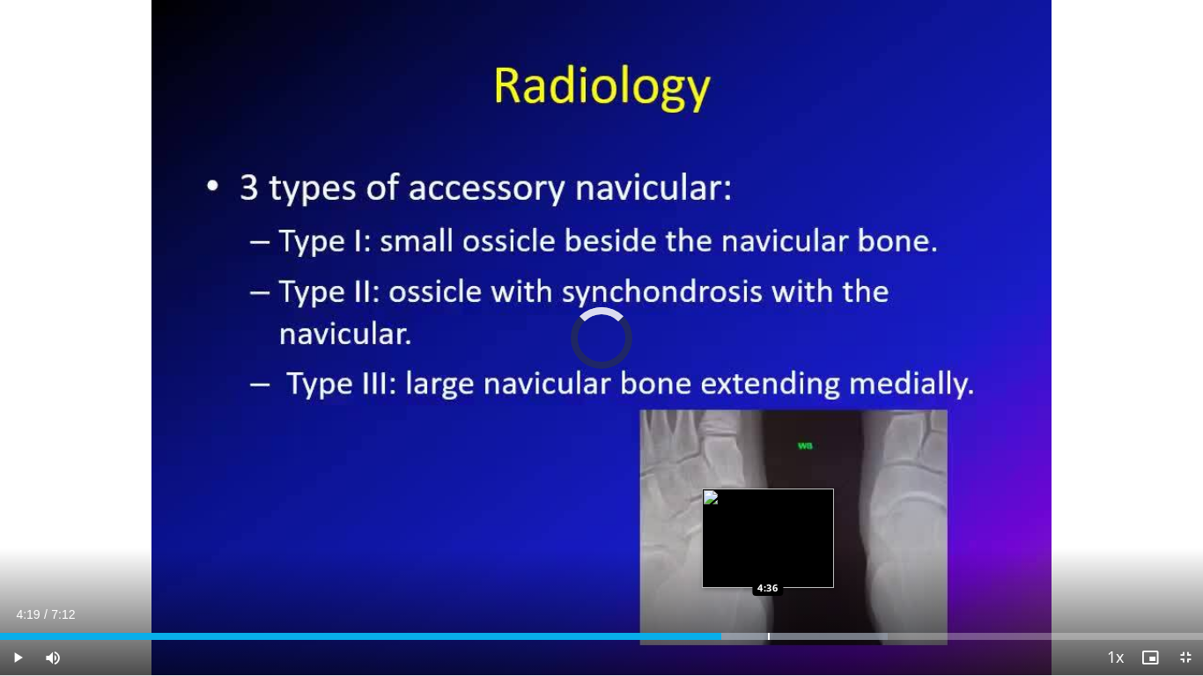
click at [767, 564] on div "Progress Bar" at bounding box center [758, 636] width 260 height 7
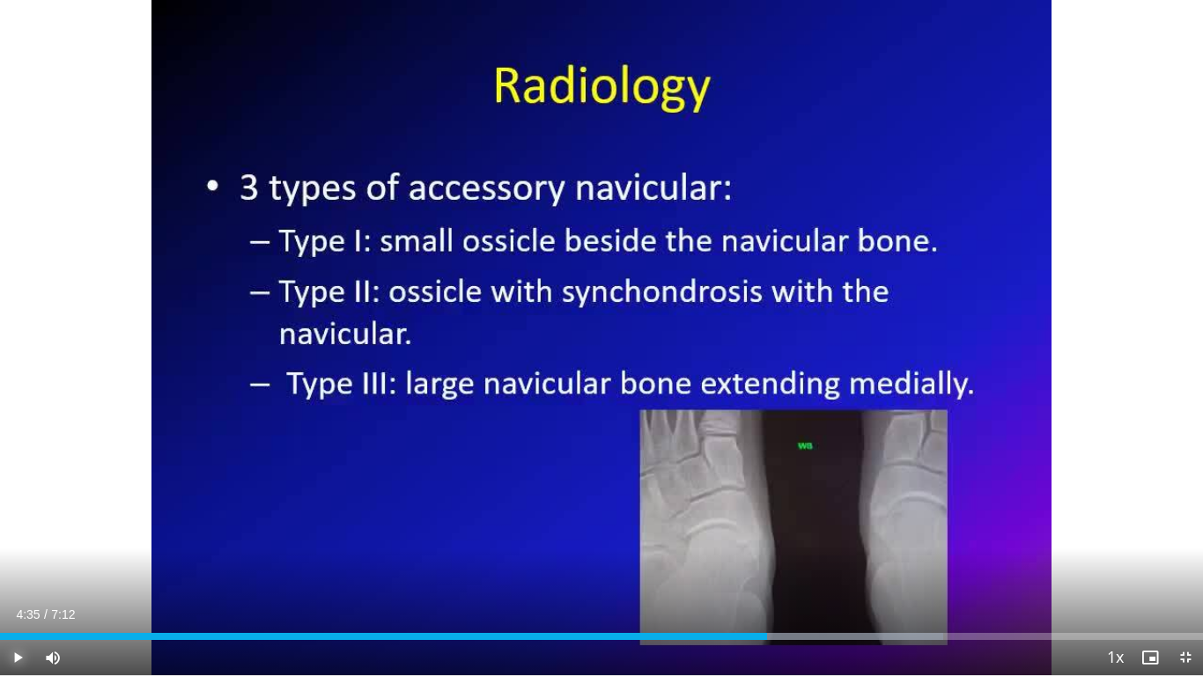
click at [16, 564] on span "Video Player" at bounding box center [17, 657] width 35 height 35
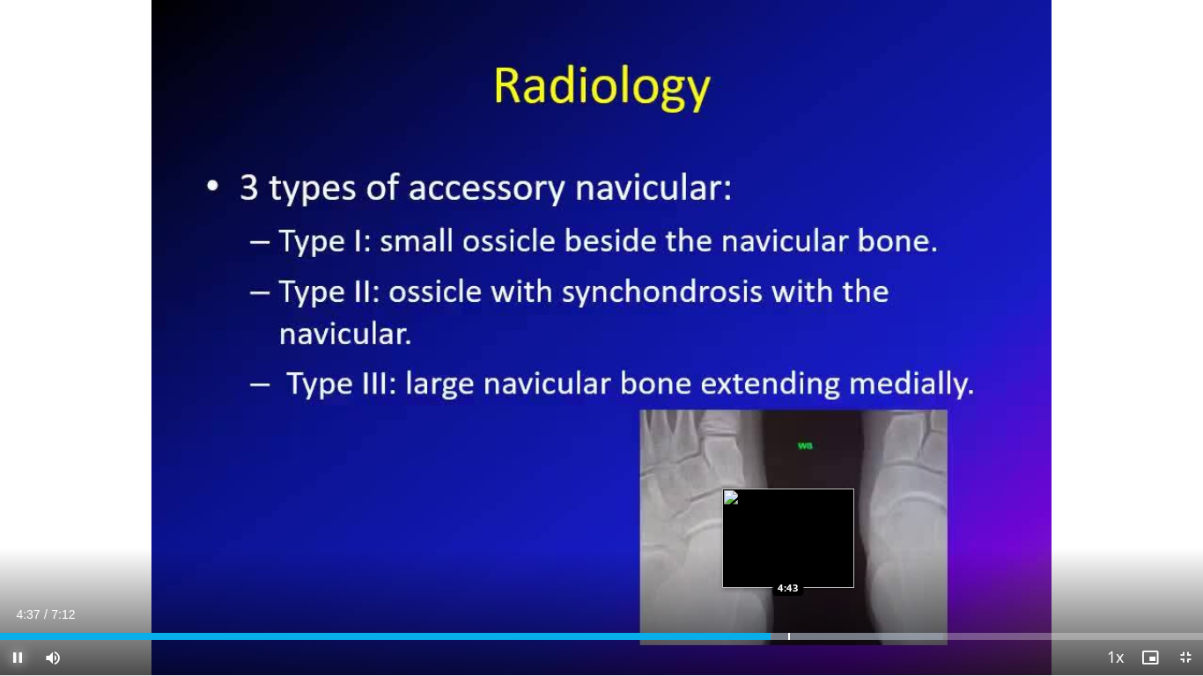
click at [789, 564] on div "Loaded : 78.43% 4:37 4:43" at bounding box center [601, 632] width 1203 height 17
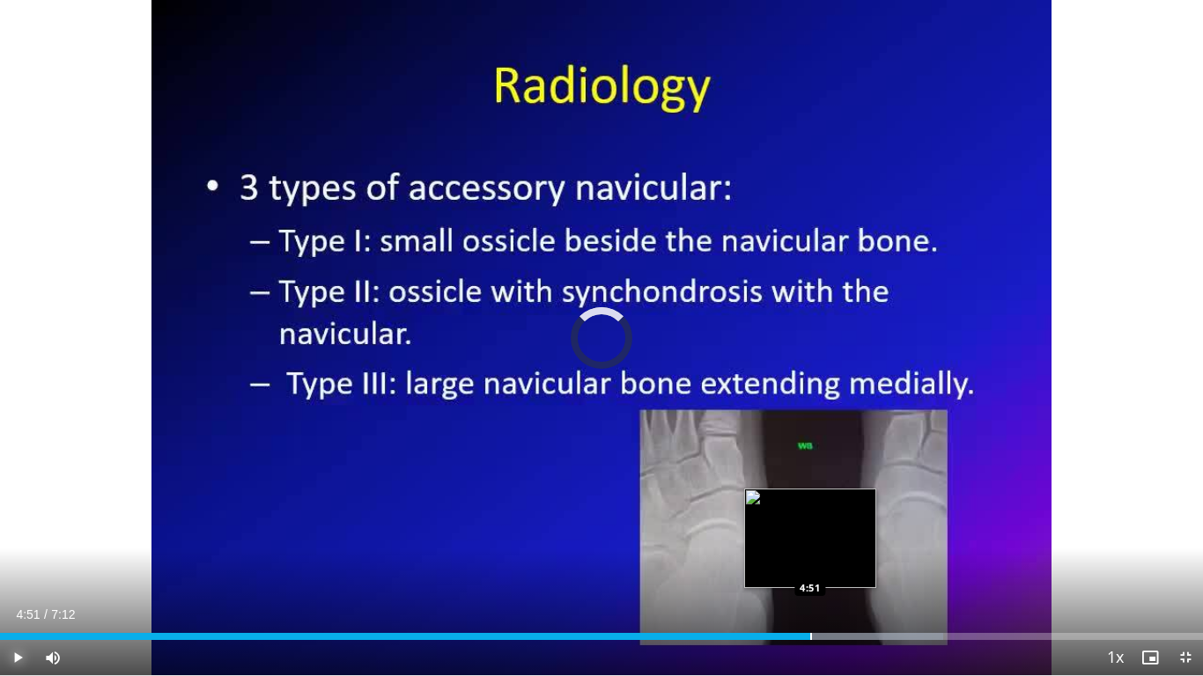
drag, startPoint x: 810, startPoint y: 633, endPoint x: 826, endPoint y: 637, distance: 16.2
click at [811, 564] on div "Progress Bar" at bounding box center [811, 636] width 2 height 7
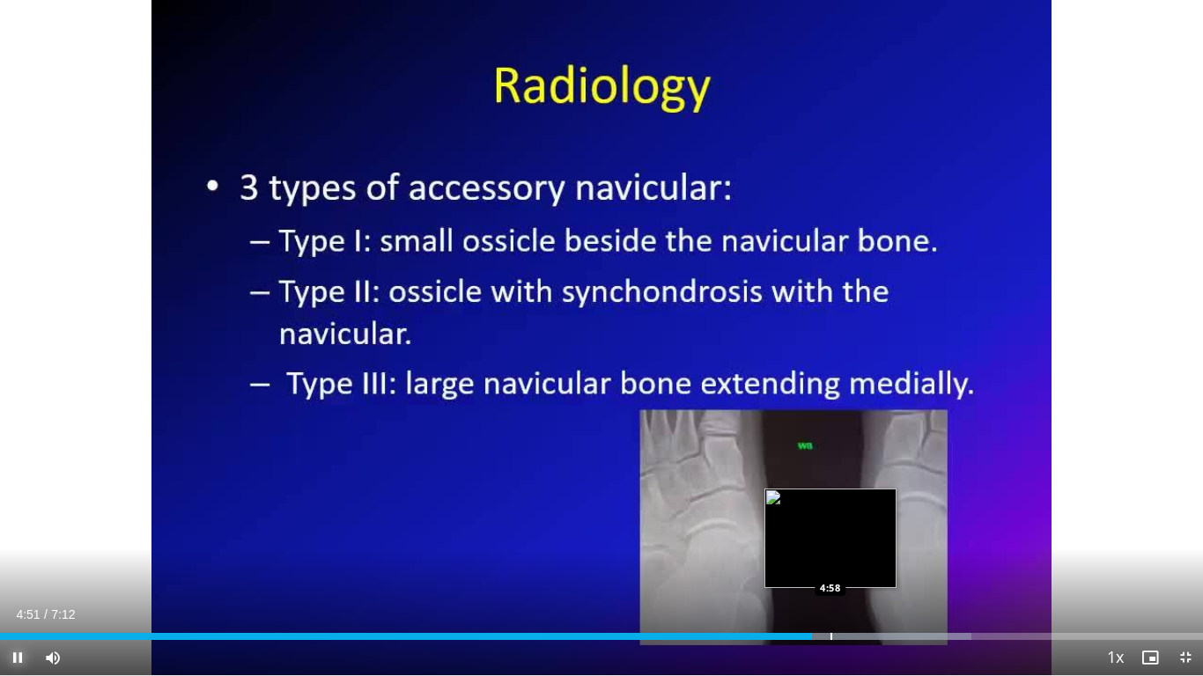
click at [830, 564] on div "Progress Bar" at bounding box center [831, 636] width 2 height 7
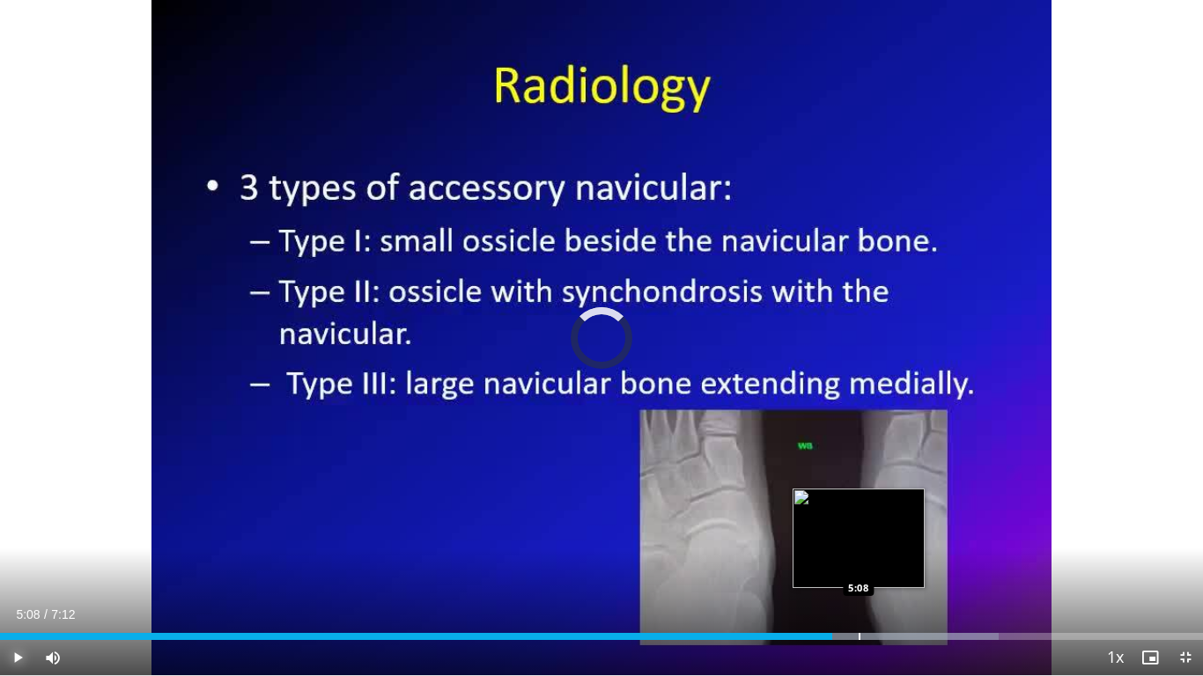
click at [859, 564] on div "Progress Bar" at bounding box center [860, 636] width 2 height 7
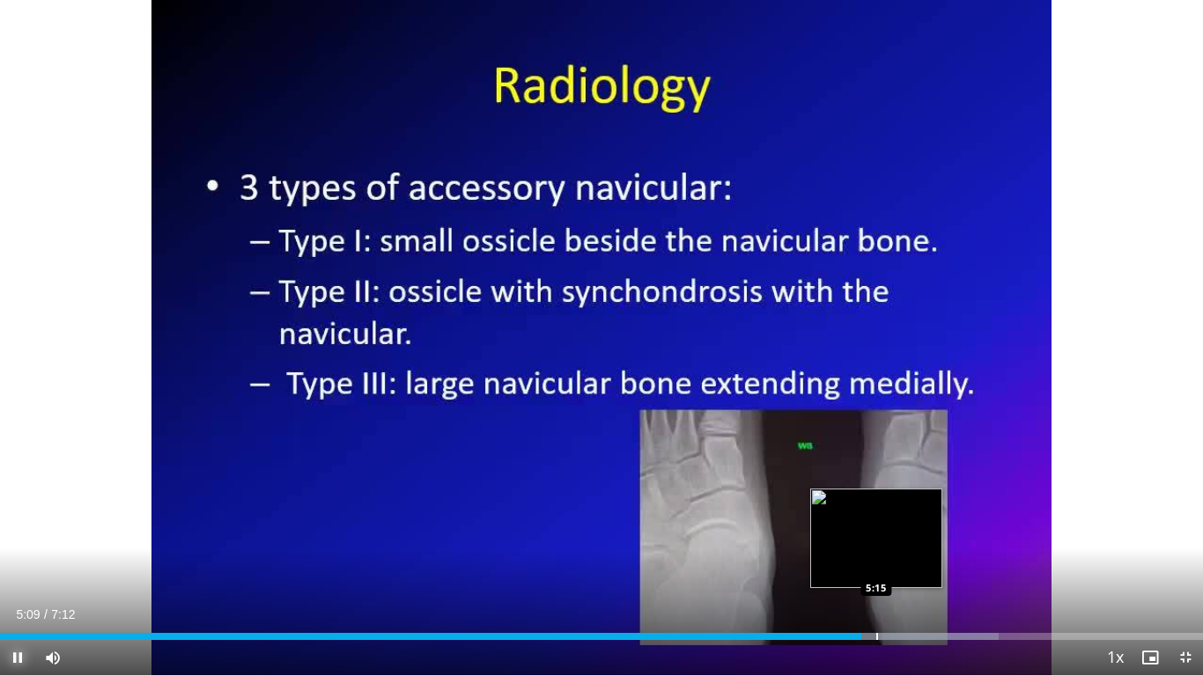
click at [876, 564] on div "Progress Bar" at bounding box center [877, 636] width 2 height 7
click at [903, 564] on div "Progress Bar" at bounding box center [903, 636] width 2 height 7
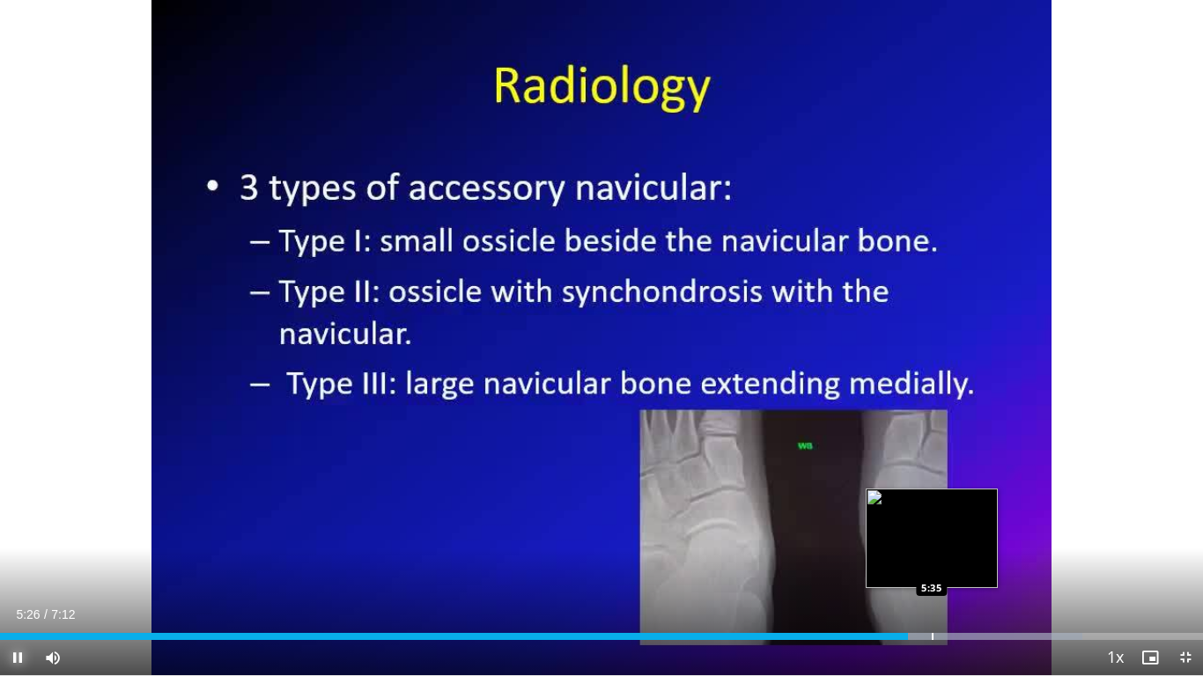
click at [932, 564] on div "Progress Bar" at bounding box center [933, 636] width 2 height 7
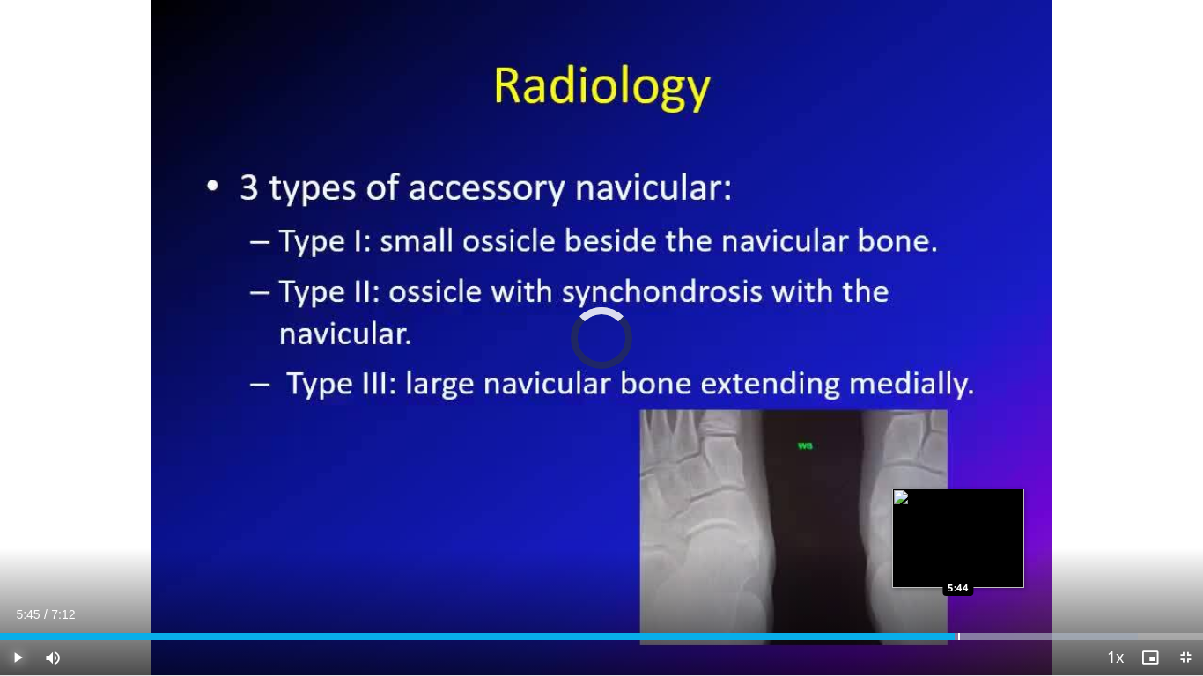
click at [959, 564] on div "Progress Bar" at bounding box center [959, 636] width 2 height 7
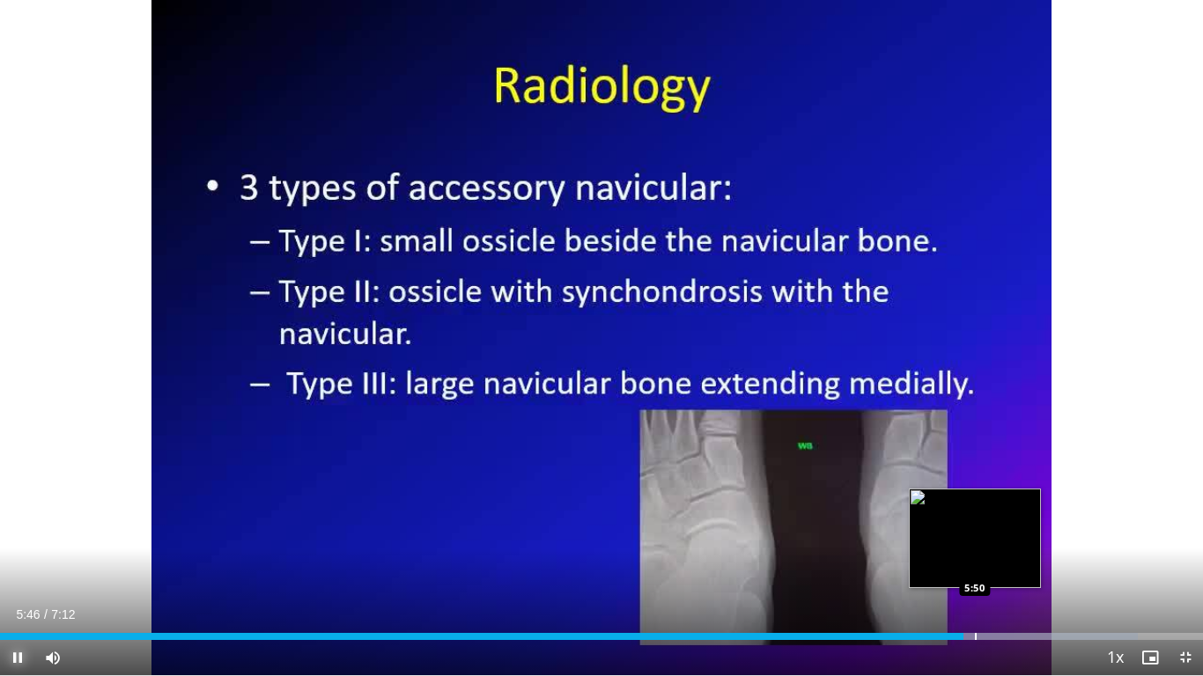
click at [976, 564] on div "Progress Bar" at bounding box center [976, 636] width 2 height 7
click at [989, 564] on div "Progress Bar" at bounding box center [990, 636] width 2 height 7
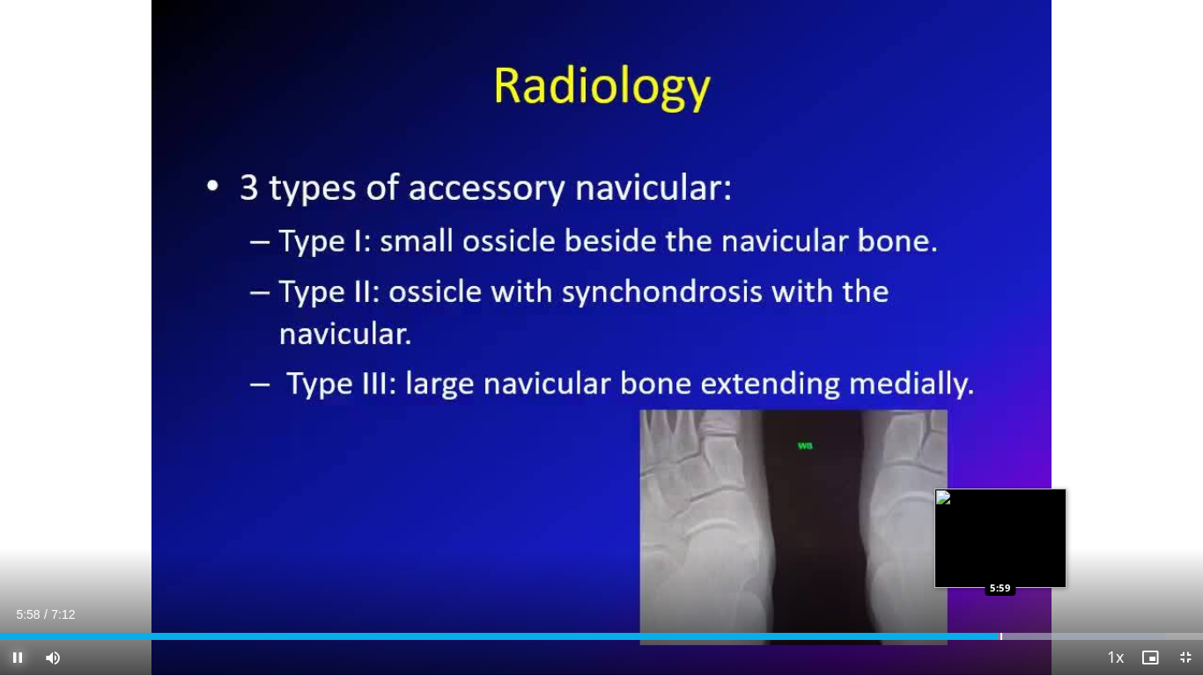
click at [1000, 564] on div "Loaded : 96.88% 5:58 5:59" at bounding box center [601, 632] width 1203 height 17
click at [1017, 564] on div "Progress Bar" at bounding box center [1018, 636] width 2 height 7
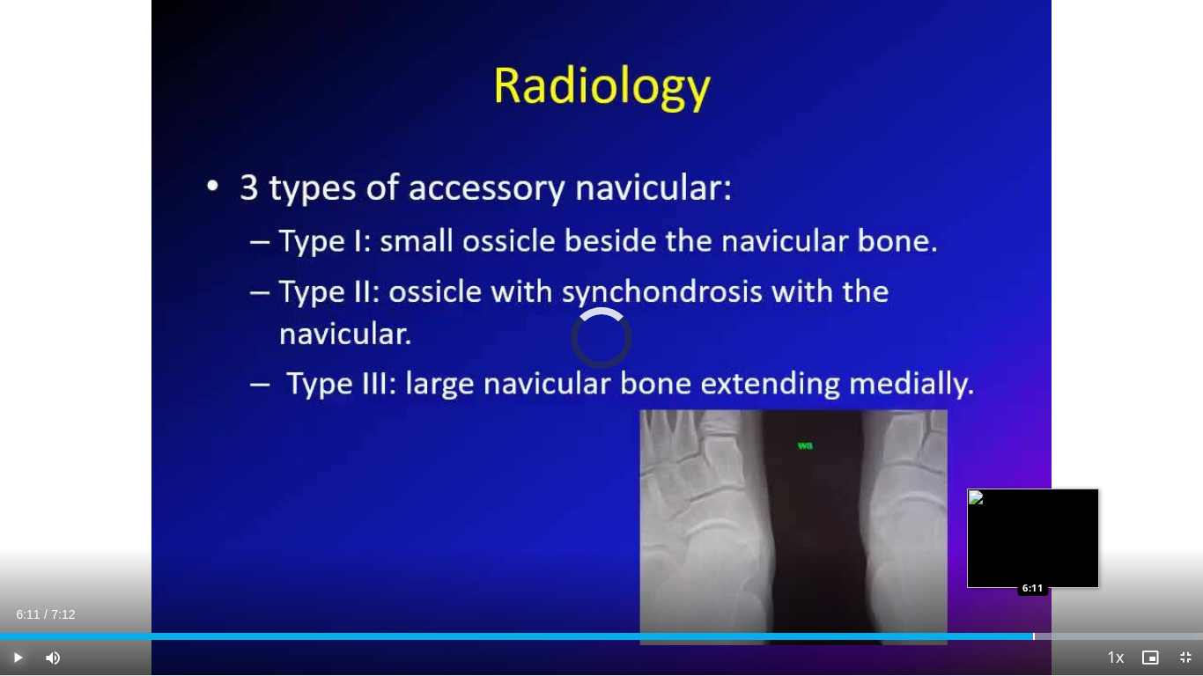
click at [1032, 564] on div "Loaded : 99.19% 6:08 6:11" at bounding box center [601, 636] width 1203 height 7
click at [1043, 564] on div "Loaded : 100.00% 6:15 6:15" at bounding box center [601, 636] width 1203 height 7
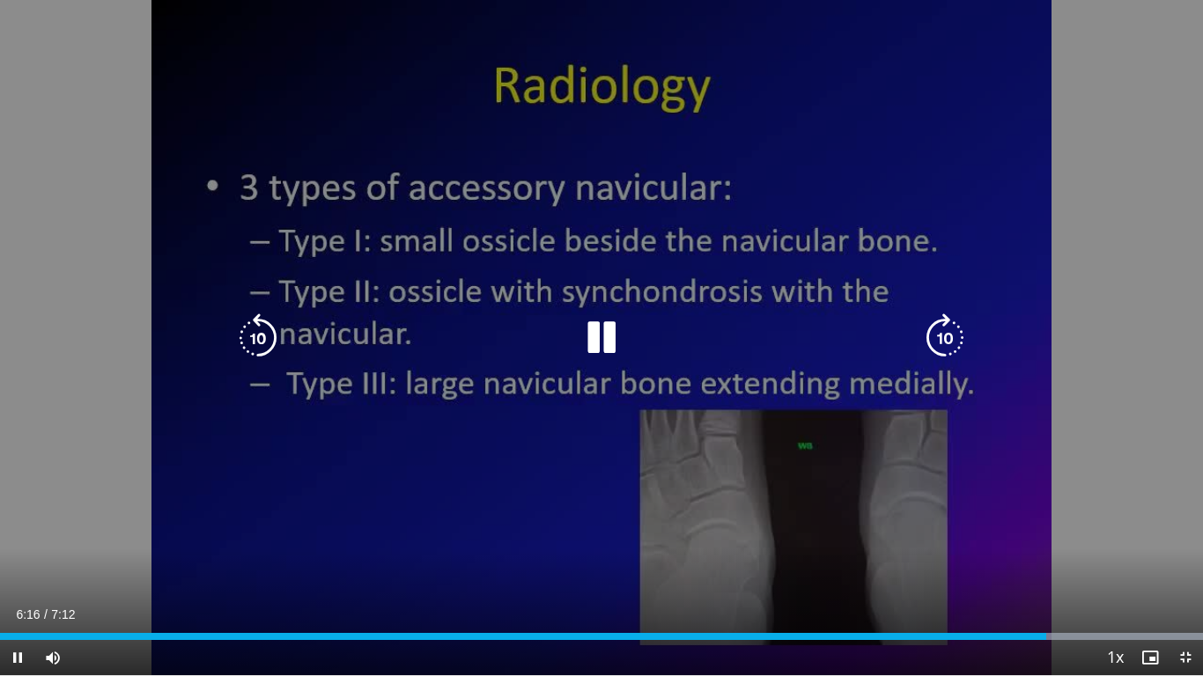
click at [654, 517] on div "10 seconds Tap to unmute" at bounding box center [601, 337] width 1203 height 675
click at [760, 498] on div "10 seconds Tap to unmute" at bounding box center [601, 337] width 1203 height 675
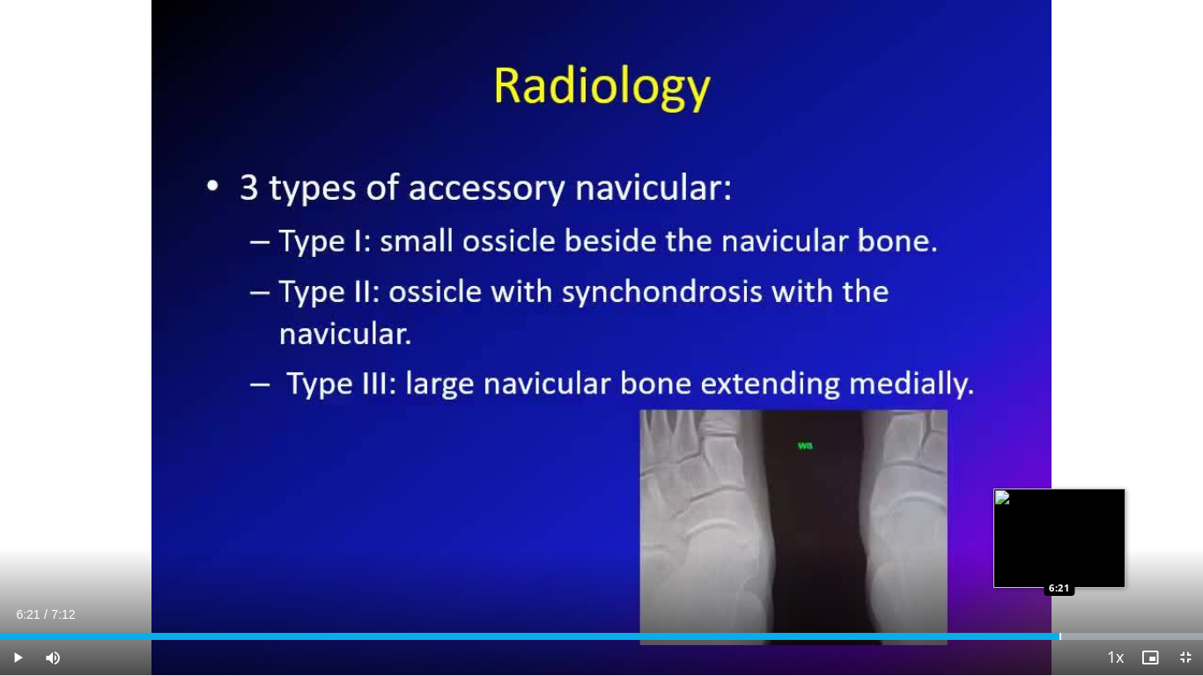
click at [1059, 564] on div "Progress Bar" at bounding box center [1060, 636] width 2 height 7
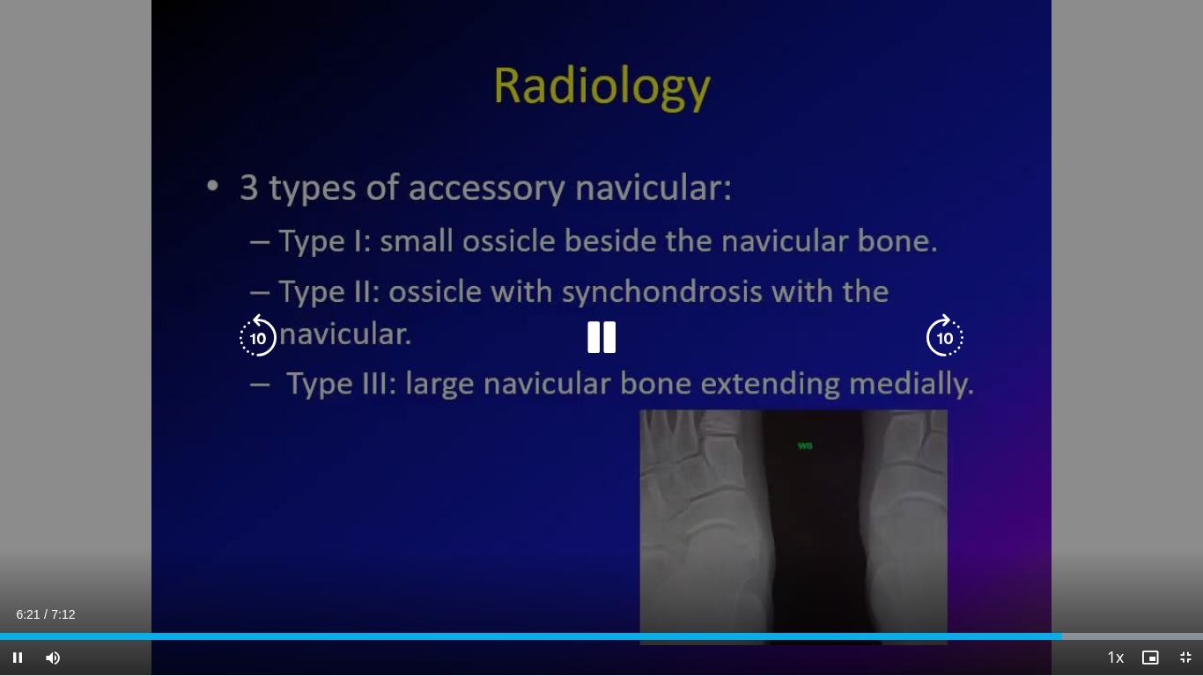
drag, startPoint x: 1062, startPoint y: 632, endPoint x: 1072, endPoint y: 632, distance: 9.7
click at [1064, 564] on div "Loaded : 100.00% 6:21 6:22" at bounding box center [601, 632] width 1203 height 17
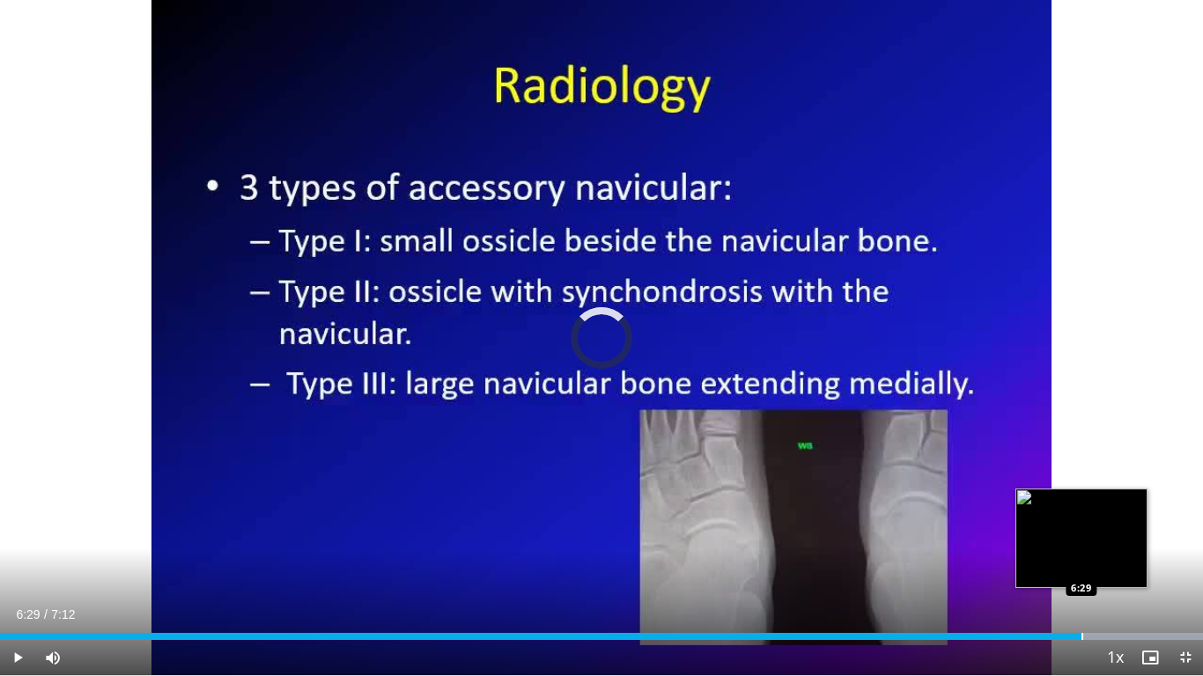
click at [1081, 564] on div "Progress Bar" at bounding box center [1082, 636] width 2 height 7
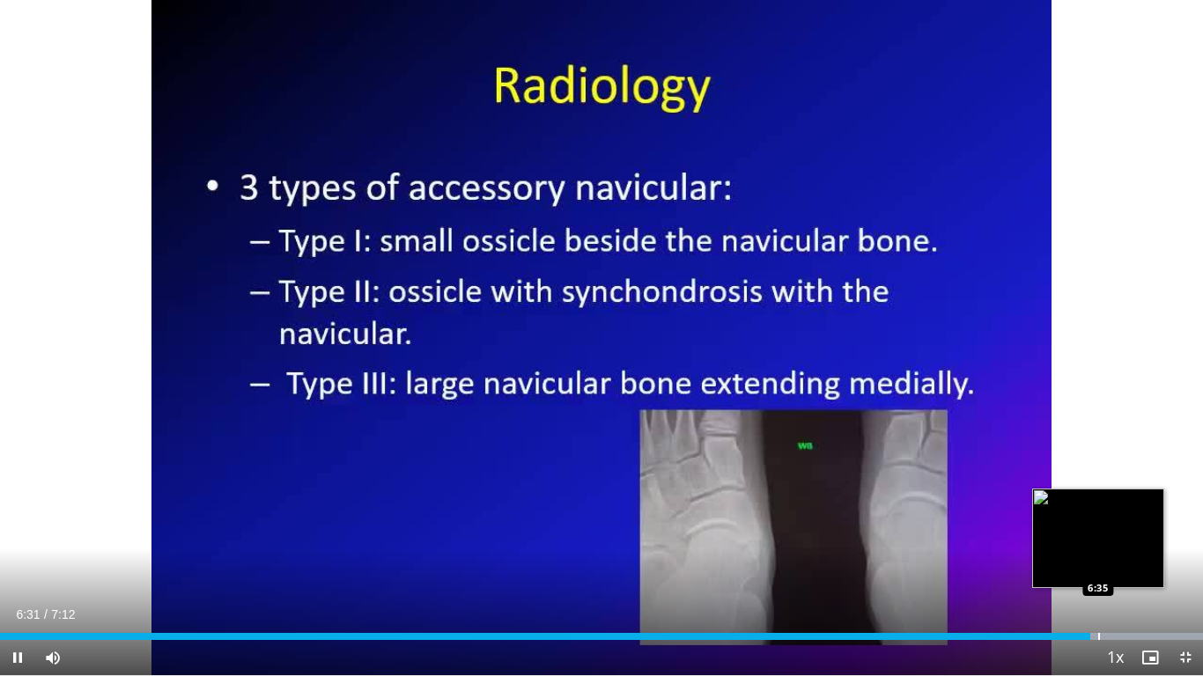
click at [1098, 564] on div "Progress Bar" at bounding box center [1099, 636] width 2 height 7
click at [1111, 564] on div "Progress Bar" at bounding box center [1111, 636] width 2 height 7
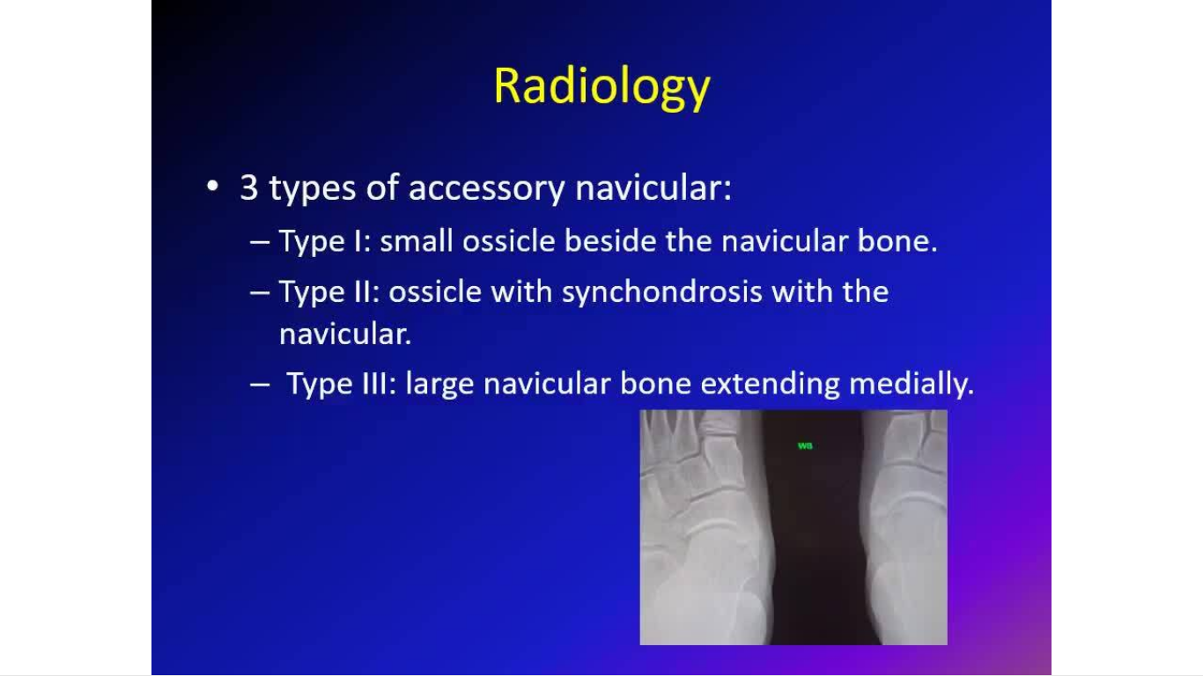
click at [1128, 564] on div "10 seconds Tap to unmute" at bounding box center [601, 337] width 1203 height 675
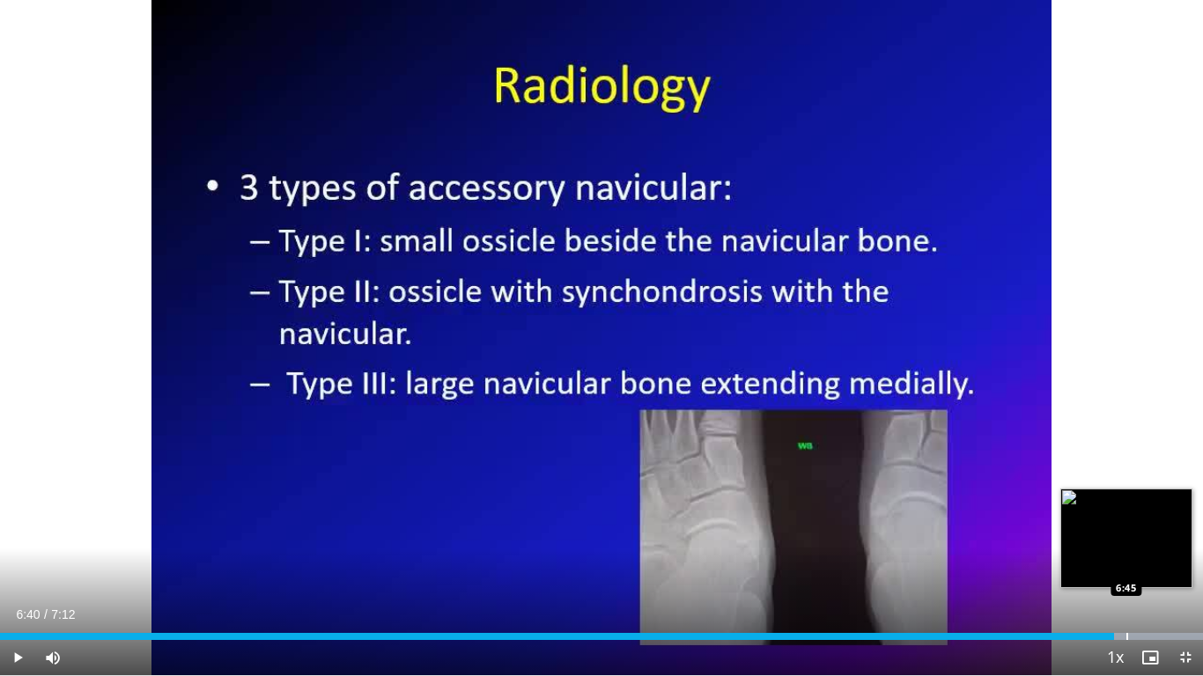
click at [1126, 564] on div "Progress Bar" at bounding box center [1127, 636] width 2 height 7
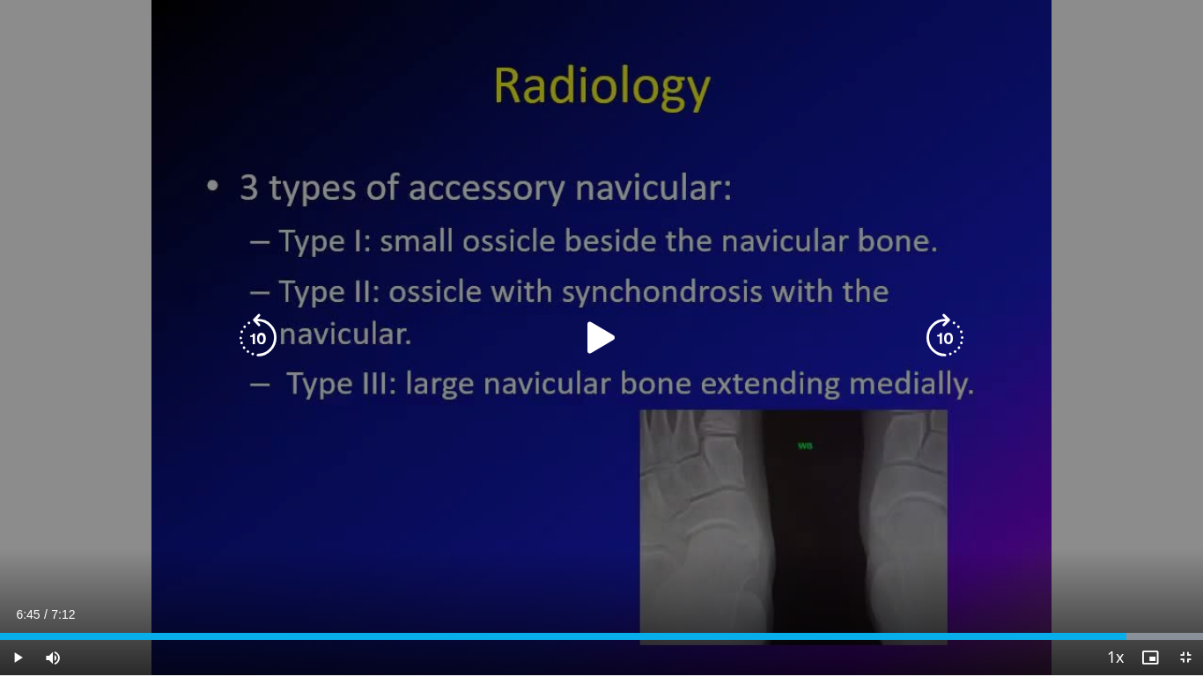
click at [591, 328] on icon "Video Player" at bounding box center [601, 338] width 49 height 49
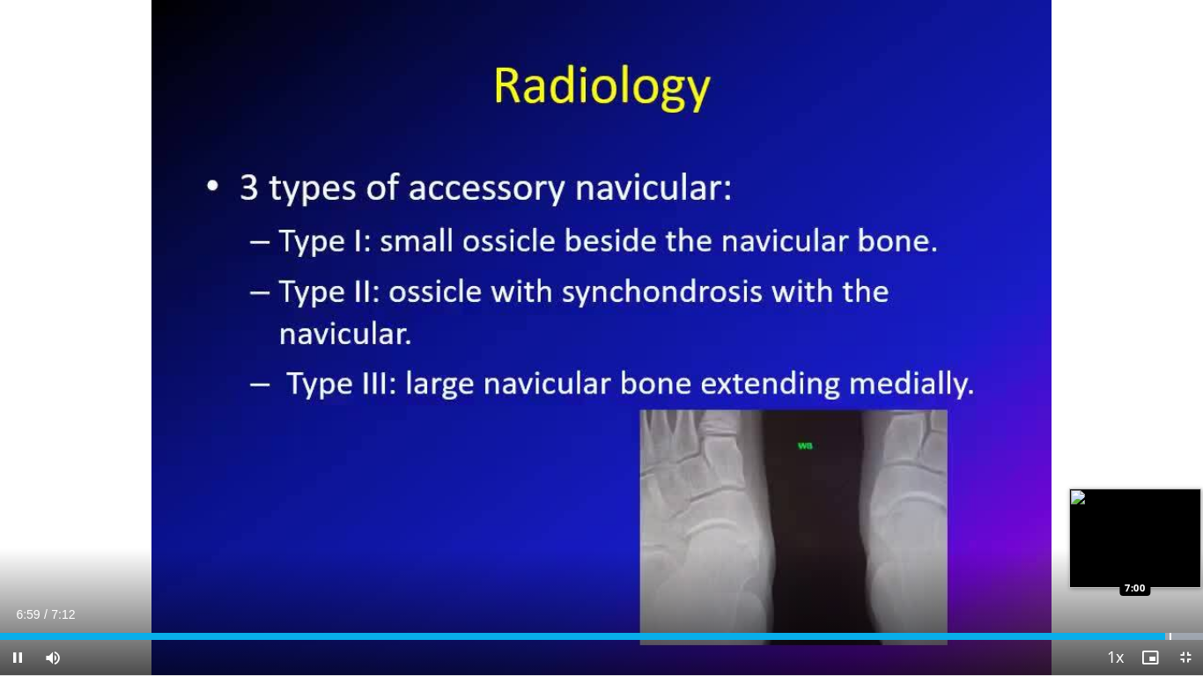
click at [1170, 564] on div "Progress Bar" at bounding box center [1171, 636] width 2 height 7
click at [1177, 564] on div "Loaded : 100.00% 7:01 7:02" at bounding box center [601, 636] width 1203 height 7
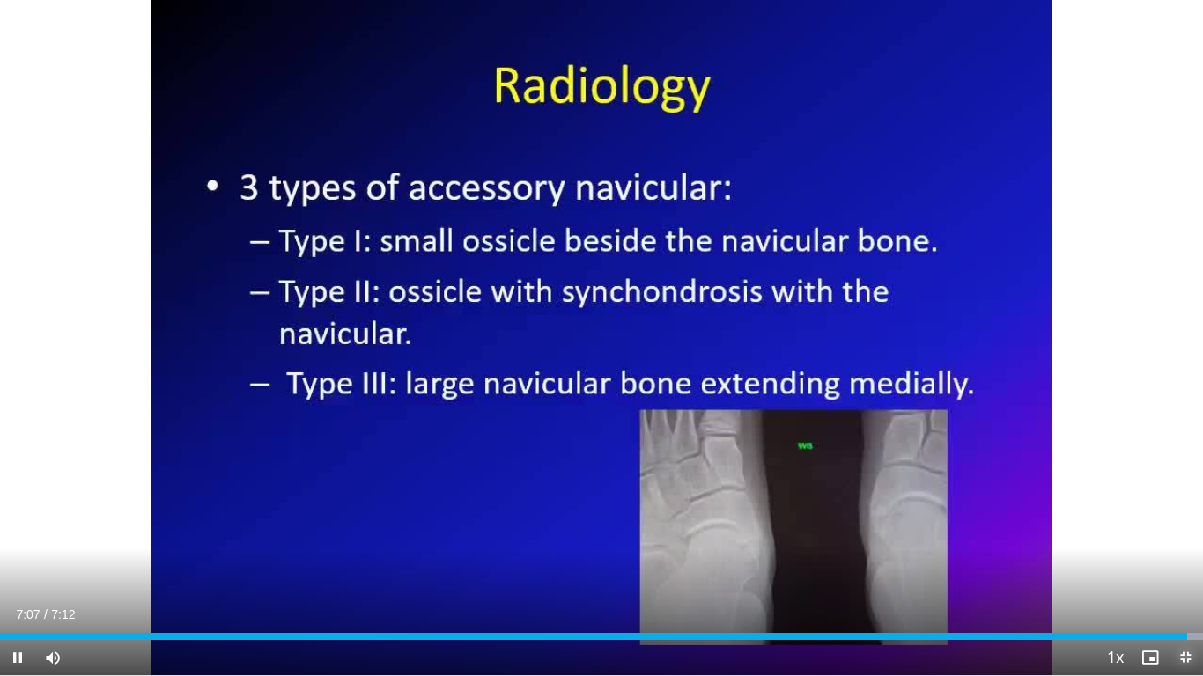
click at [1185, 564] on span "Video Player" at bounding box center [1185, 657] width 35 height 35
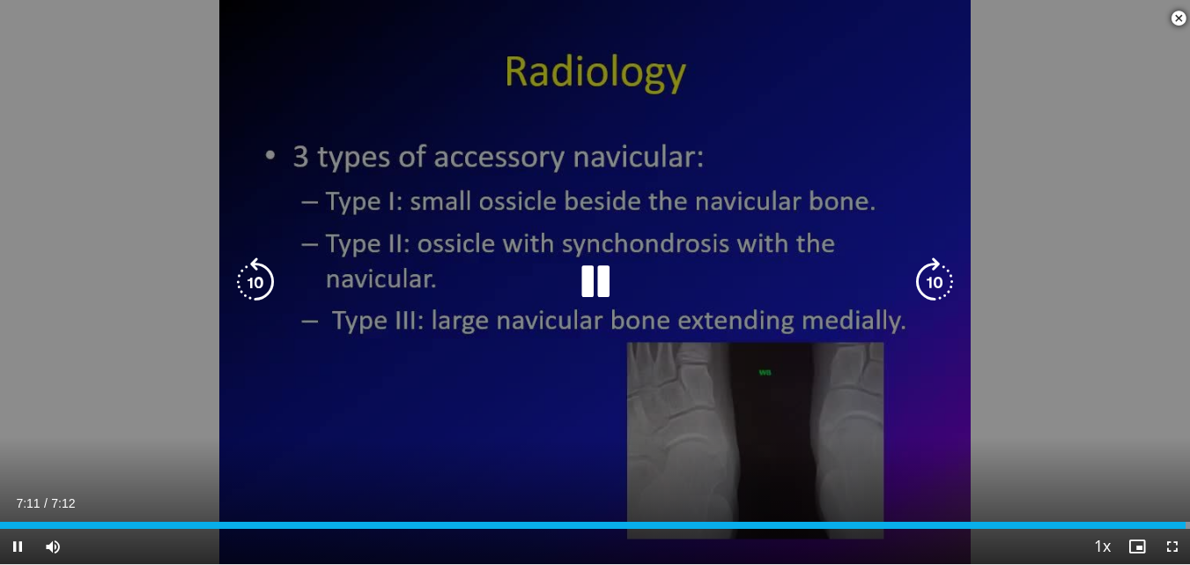
scroll to position [705, 0]
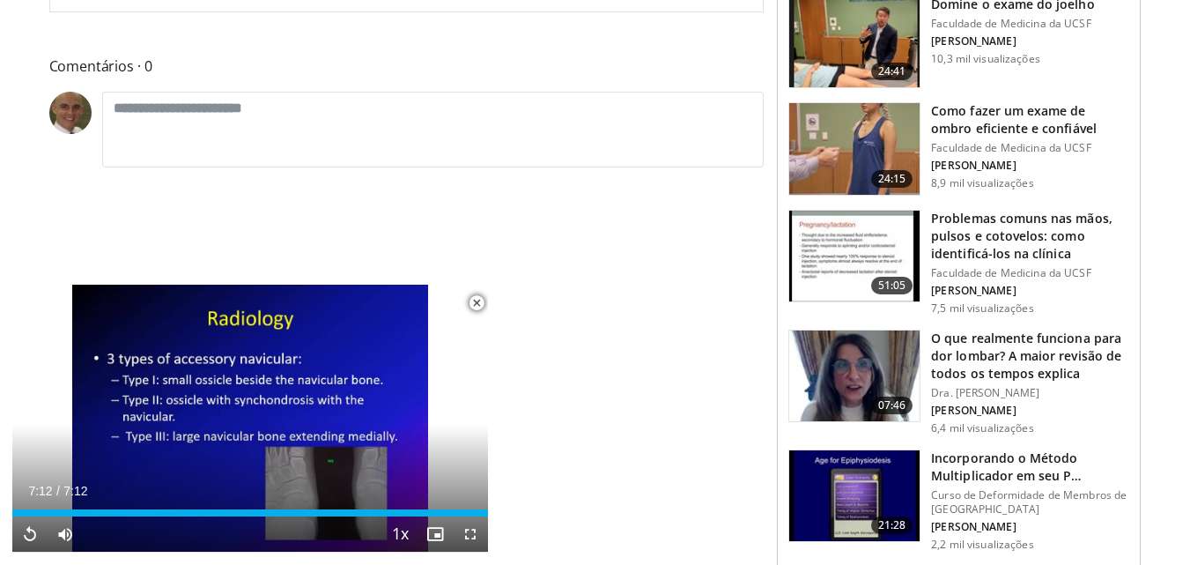
click at [475, 299] on span "Video Player" at bounding box center [476, 302] width 35 height 35
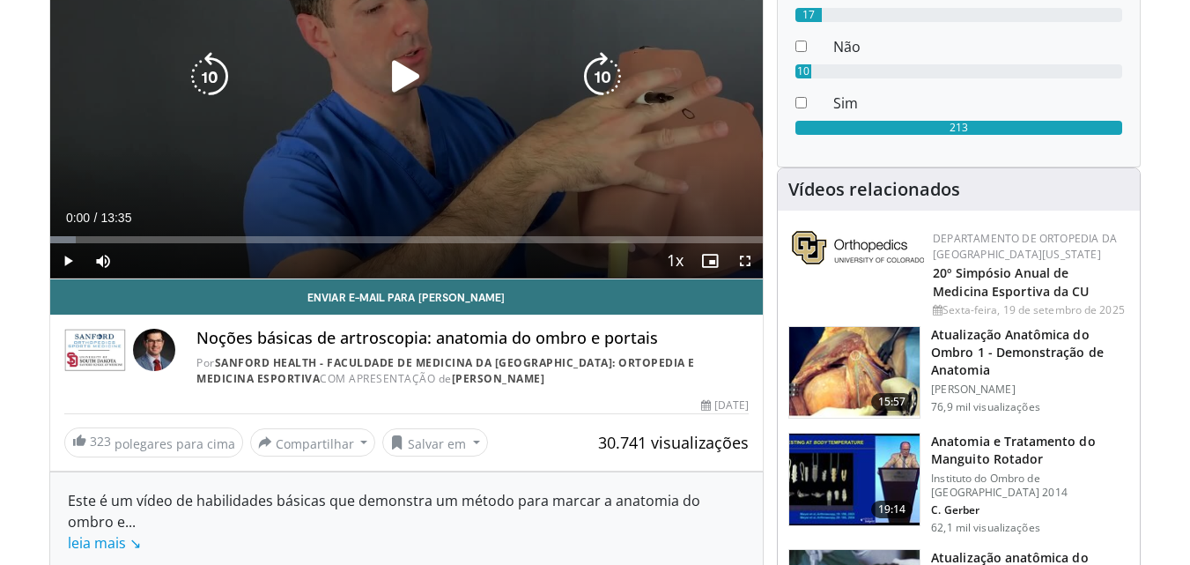
scroll to position [176, 0]
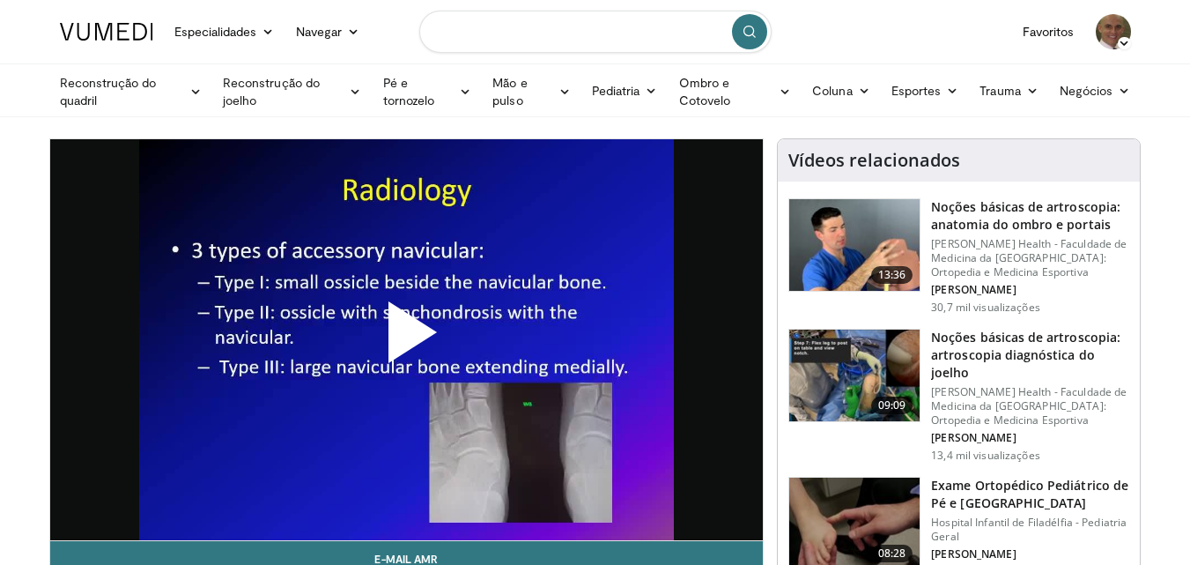
click at [467, 28] on input "Pesquisar tópicos, intervenções" at bounding box center [595, 32] width 352 height 42
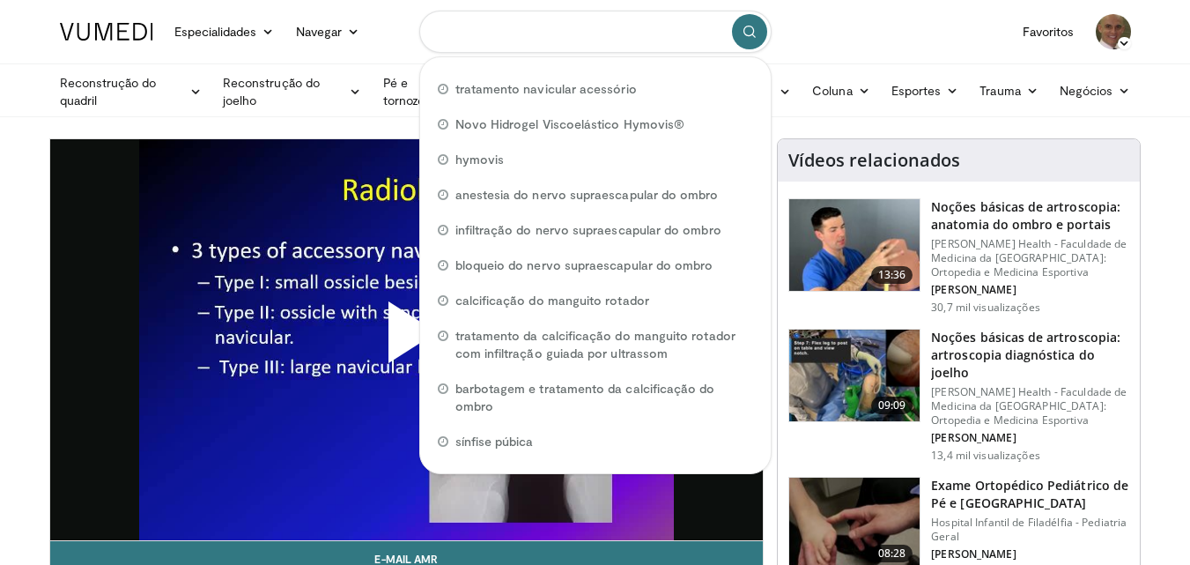
paste input "**********"
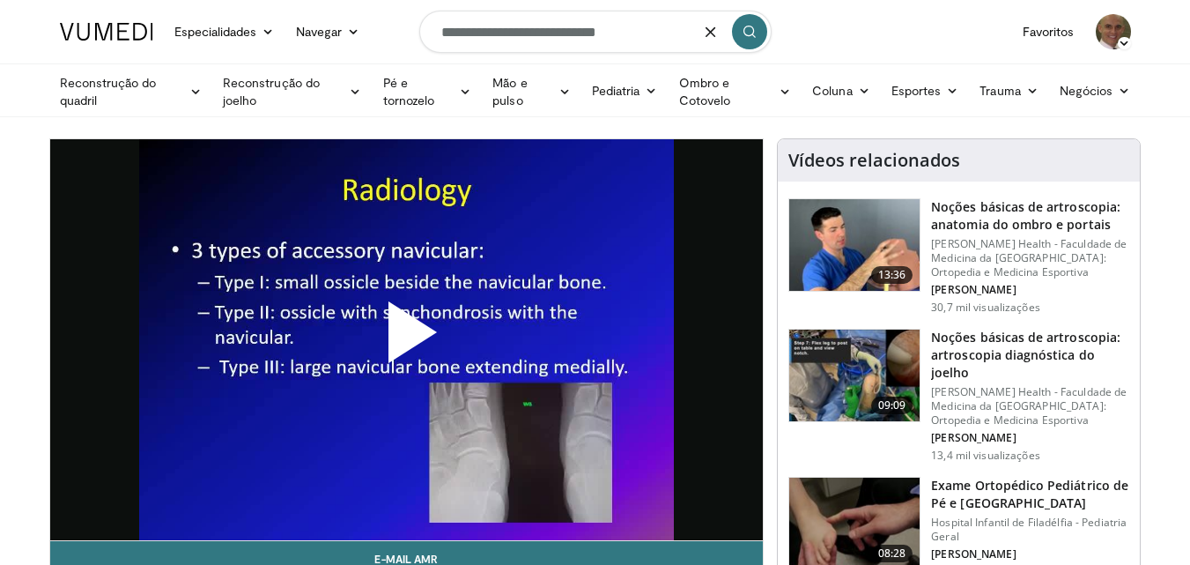
type input "**********"
click at [755, 31] on icon "submit" at bounding box center [749, 32] width 14 height 14
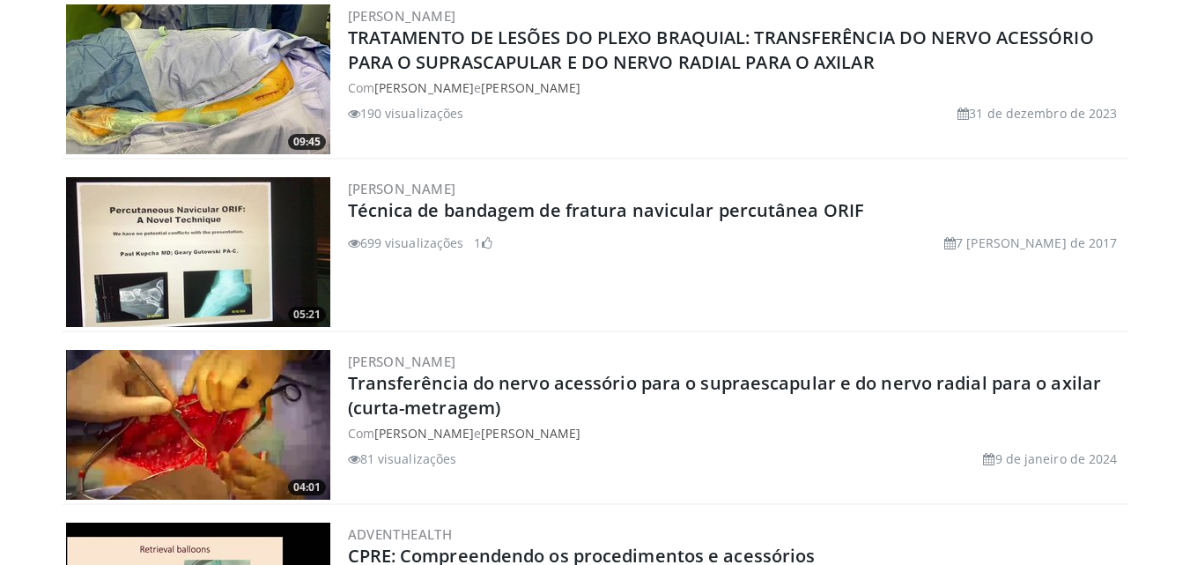
scroll to position [2026, 0]
